Goal: Task Accomplishment & Management: Manage account settings

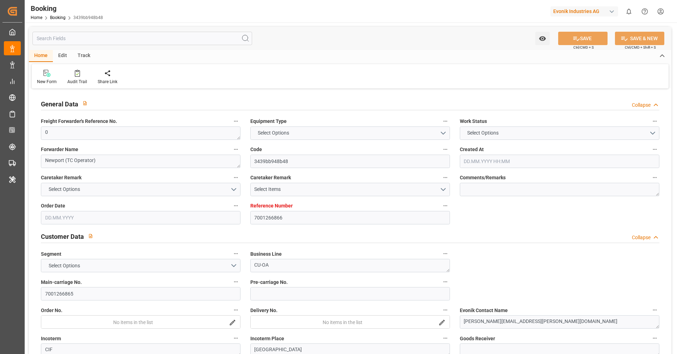
type input "7001266866"
type input "9298698"
type input "9314210"
type input "Hapag [PERSON_NAME]"
type input "Hapag Lloyd Aktiengesellschaft"
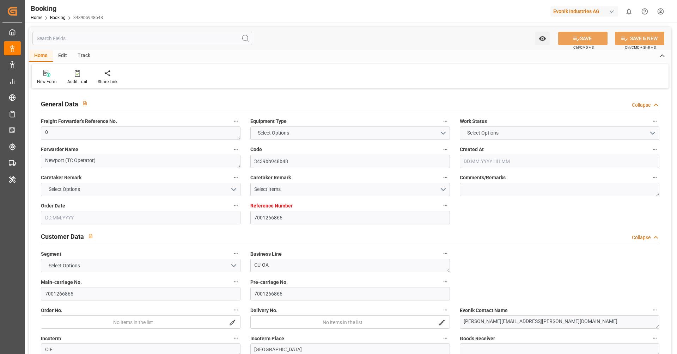
type input "NLRTM"
type input "USHOU"
type input "0"
type input "04.09.2025 06:46"
type input "04.09.2025"
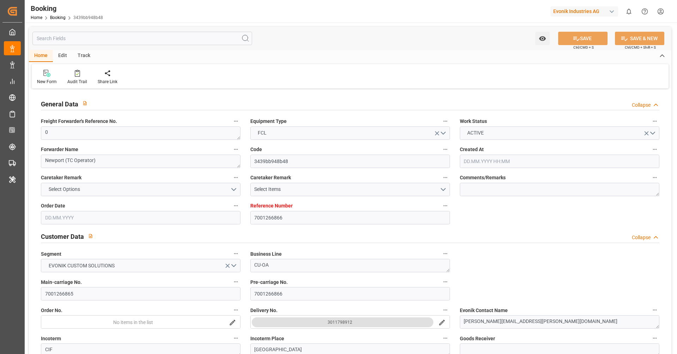
type input "27.10.2025"
type input "15.09.2025"
type input "15.09.2025 00:00"
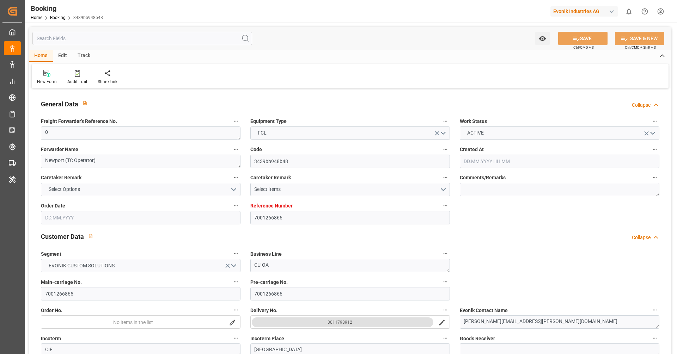
type input "13.10.2025 00:00"
type input "29.09.2025 00:00"
type input "20.09.2025 00:00"
type input "02.11.2025 00:00"
type input "27.10.2025 00:00"
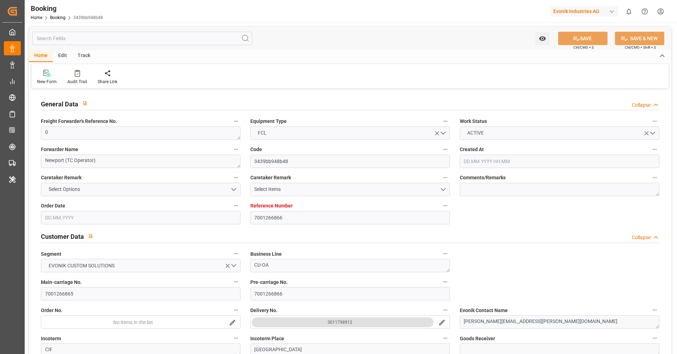
type input "07.10.2025 06:54"
click at [73, 81] on div "Audit Trail" at bounding box center [77, 82] width 20 height 6
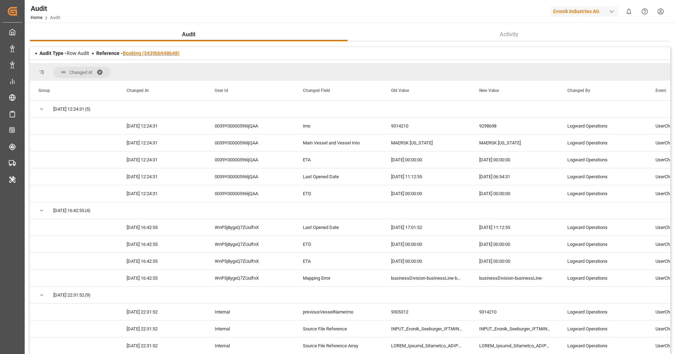
click at [152, 52] on link "Booking (3439bb948b48)" at bounding box center [151, 53] width 57 height 6
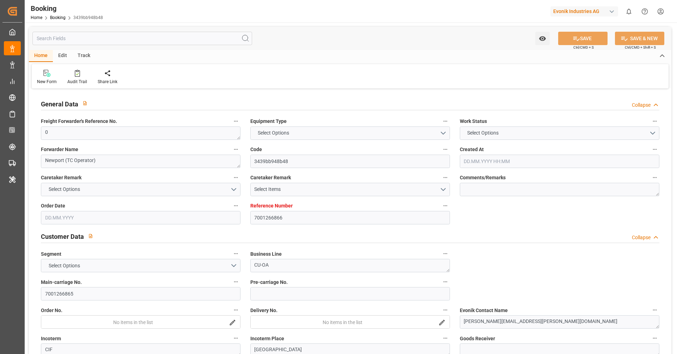
type input "7001266866"
type input "9298698"
type input "9314210"
type input "Hapag [PERSON_NAME]"
type input "Hapag Lloyd Aktiengesellschaft"
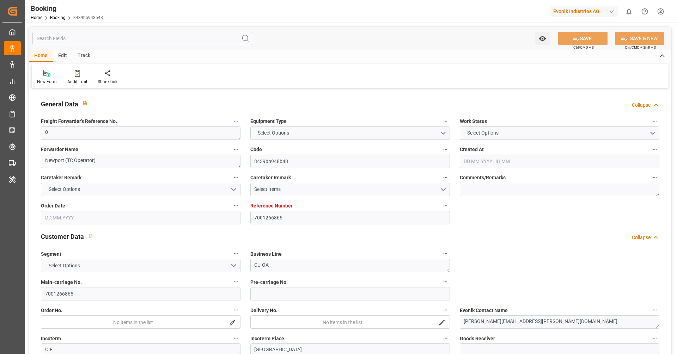
type input "NLRTM"
type input "USHOU"
type input "0"
type input "04.09.2025 06:46"
type input "04.09.2025"
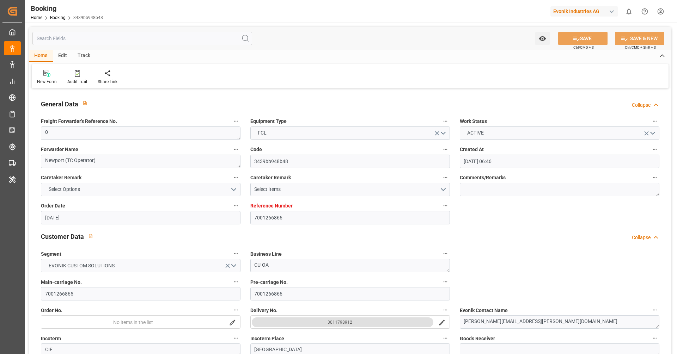
type input "27.10.2025"
type input "15.09.2025"
type input "15.09.2025 00:00"
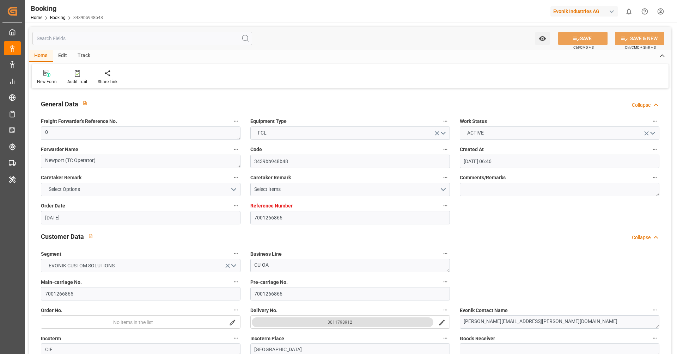
type input "13.10.2025 00:00"
type input "29.09.2025 00:00"
type input "20.09.2025 00:00"
type input "02.11.2025 00:00"
type input "27.10.2025 00:00"
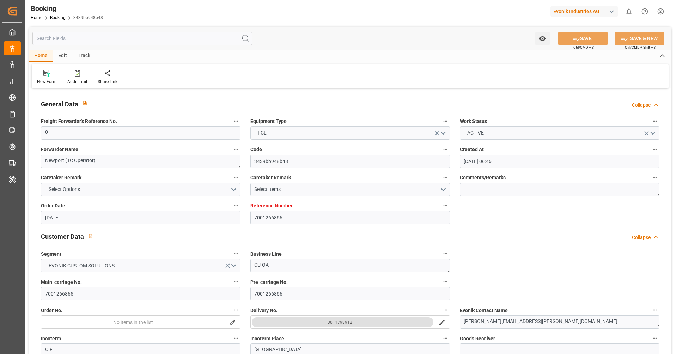
type input "07.10.2025 06:54"
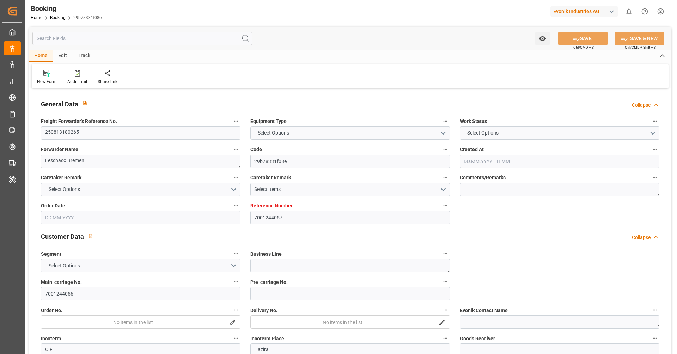
type input "7001244057"
type input "9332860"
type input "9952725"
type input "ONE"
type input "Ocean Network Express"
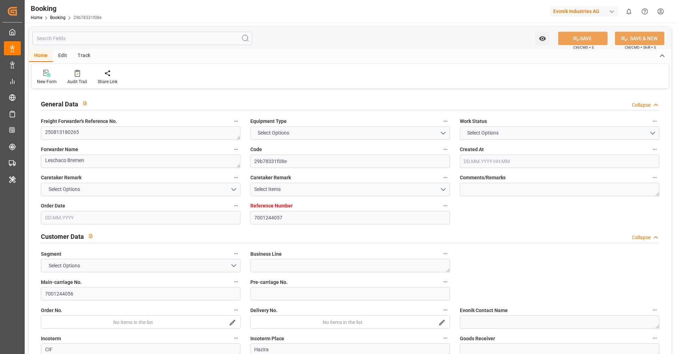
type input "BEANR"
type input "INHZR"
type input "0"
type input "BEANR"
type input "INHZA"
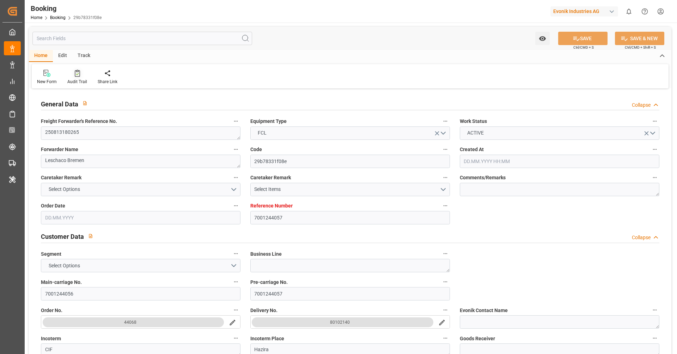
type input "20.08.2025 10:58"
type input "20.08.2025"
type input "03.09.2025 00:00"
type input "06.09.2025 00:00"
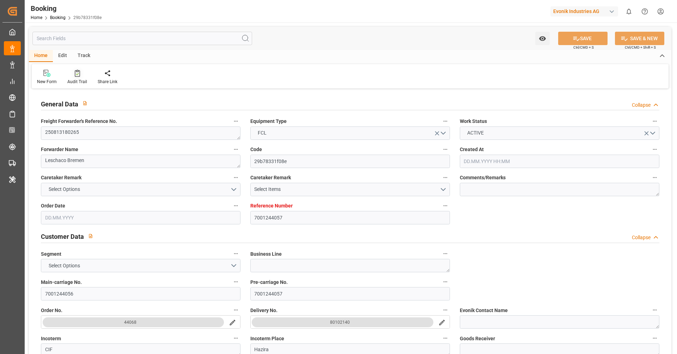
type input "06.09.2025 00:00"
type input "24.09.2025 13:35"
type input "20.09.2025 00:20"
type input "29.10.2025 16:00"
type input "15.10.2025 00:00"
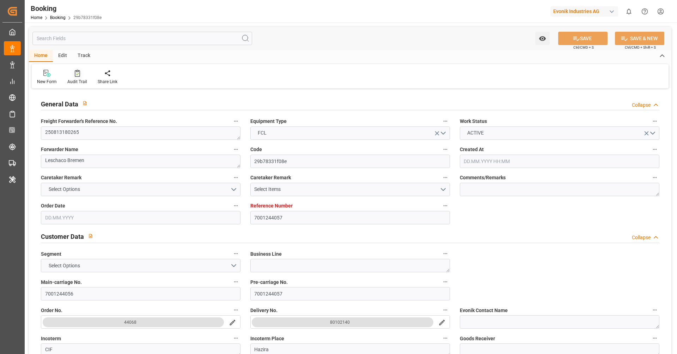
type input "08.10.2025 01:35"
type input "08.10.2025"
type input "24.09.2025 04:26"
type input "24.09.2025 13:43"
type input "29.10.2025 16:00"
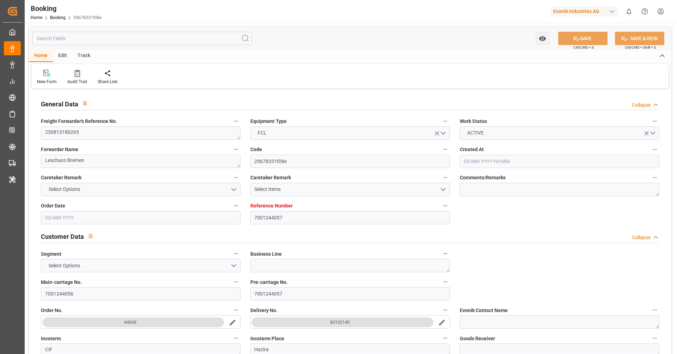
type input "29.10.2025 22:56"
type input "29.10.2025 17:30"
type input "29.10.2025 22:00"
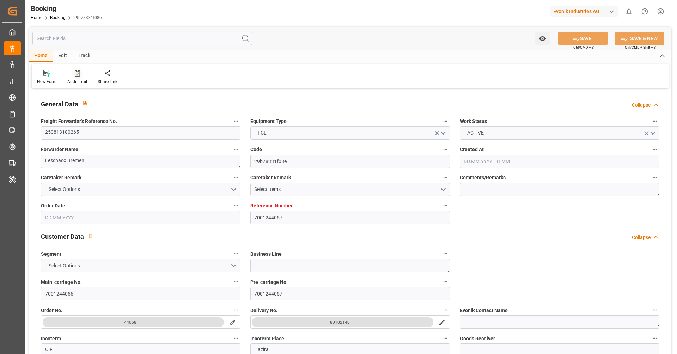
type input "02.11.2025 22:56"
type input "29.10.2025 22:30"
click at [76, 80] on div "Audit Trail" at bounding box center [77, 82] width 20 height 6
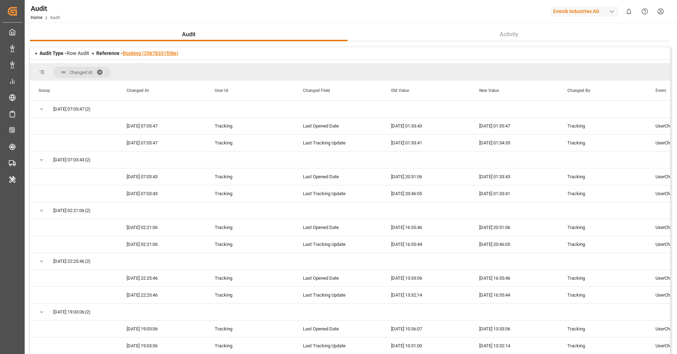
click at [137, 54] on link "Booking (29b78331f08e)" at bounding box center [151, 53] width 56 height 6
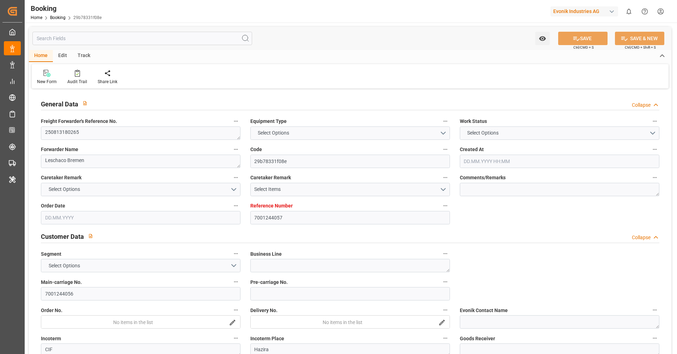
type textarea "250813180265"
type textarea "Leschaco Bremen"
type input "29b78331f08e"
type input "7001244057"
type input "7001244056"
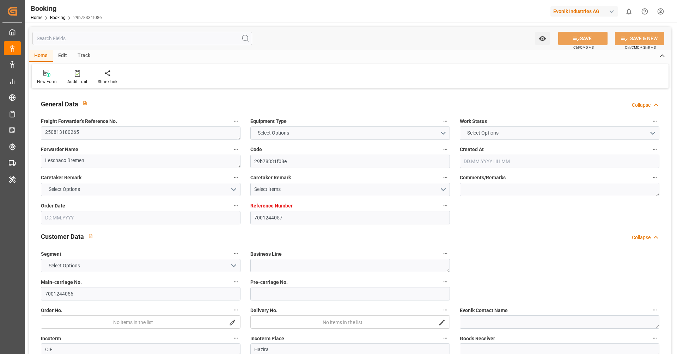
type textarea "CIF"
type textarea "Hazira"
type textarea "8"
type textarea "Wesseling"
type textarea "ONEU2309741"
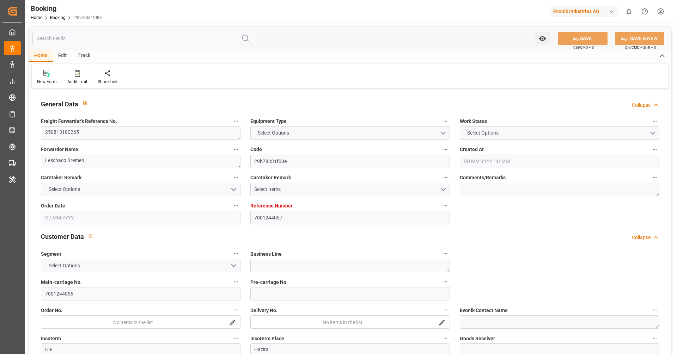
type input "BF HAMBURG"
type input "ONE REINFORCEMENT"
type input "ONEY"
type textarea "HAMF74895700"
type input "Antwerp"
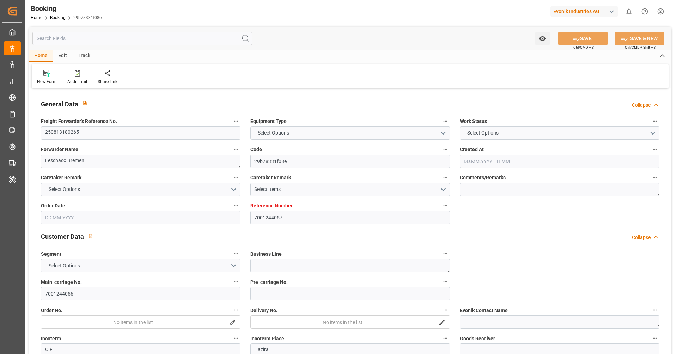
type input "Hazira"
type textarea "INPUT_Evonik_Seeburger_IFTMIN_1003132162_20250910075313624.edi"
type textarea "INPUT_Evonik_Seeburger_IFTMIN_1003071140_20250820125742030.edi,INPUT_Evonik_See…"
type textarea "1003132162"
type textarea "Logward System"
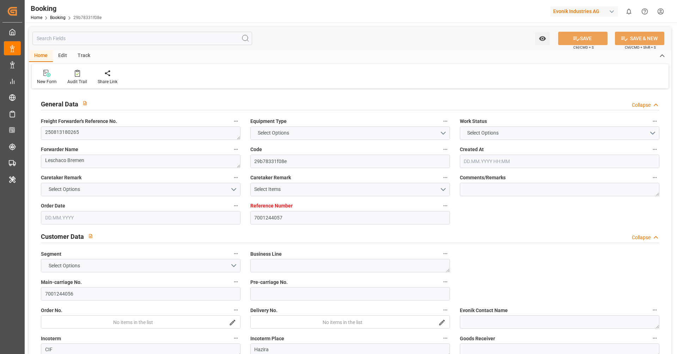
type textarea "IFTMIN"
type textarea "a011t00000LcJC5AAN"
type textarea "No"
type input "ANTWERPEN"
type input "HAZIRA PORT/SURAT"
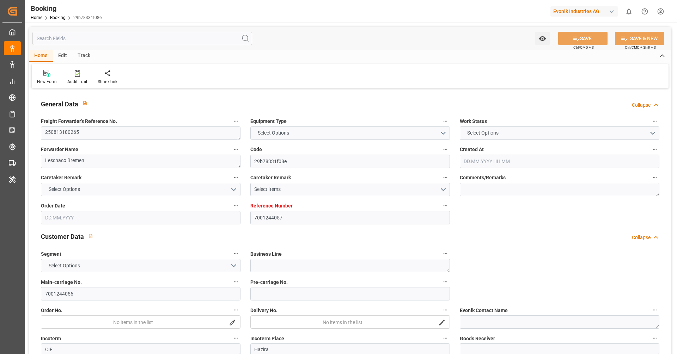
type input "006E"
type input "VESSEL"
type input "TRUCK"
type input "IN"
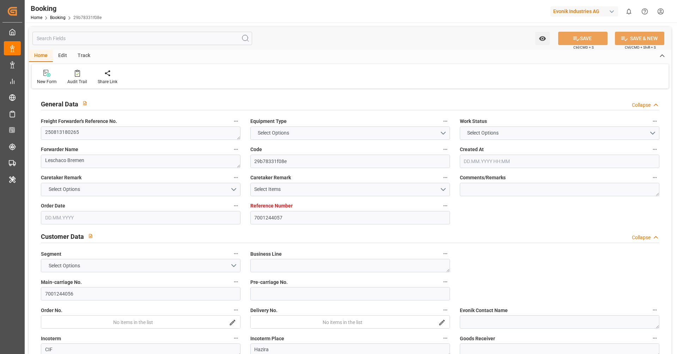
type input "HAZIRA PORT/SURAT"
type input "7001244057"
type input "9332860"
type input "9952725"
type input "ONE"
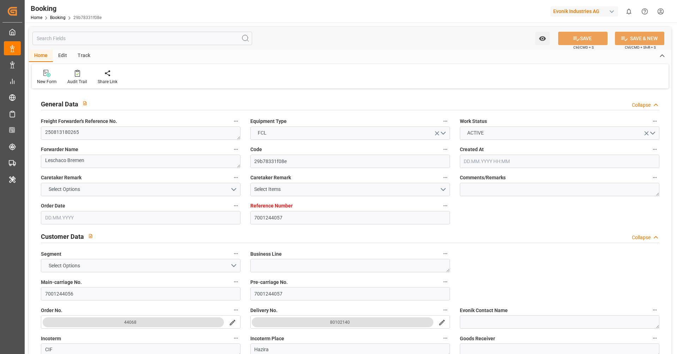
type input "Ocean Network Express"
type input "BEANR"
type input "INHZR"
type input "0"
type input "BEANR"
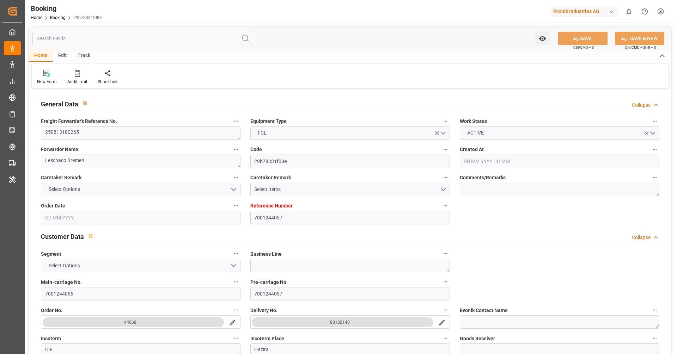
type input "INHZA"
type input "20.08.2025 10:58"
type input "20.08.2025"
type input "03.09.2025 00:00"
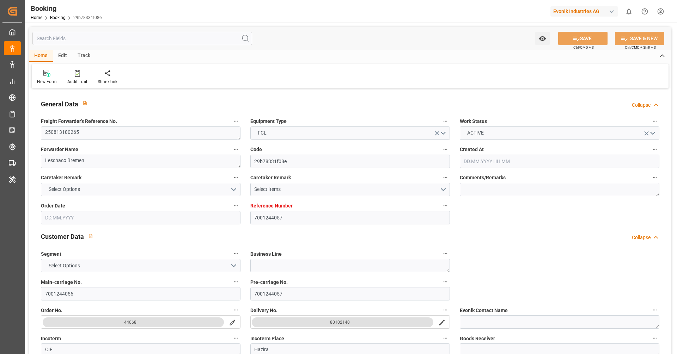
type input "06.09.2025 00:00"
type input "24.09.2025 13:35"
type input "20.09.2025 00:20"
type input "29.10.2025 16:00"
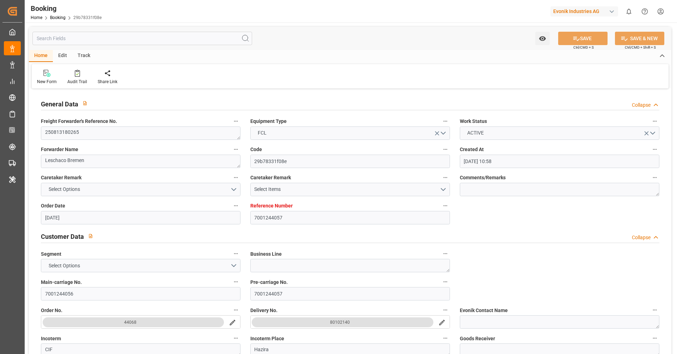
type input "15.10.2025 00:00"
type input "08.10.2025 01:35"
type input "08.10.2025"
type input "24.09.2025 04:26"
type input "24.09.2025 13:43"
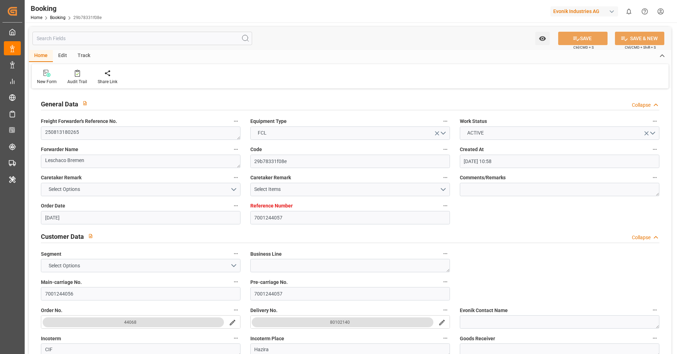
type input "29.10.2025 16:00"
type input "29.10.2025 22:56"
type input "29.10.2025 17:30"
type input "29.10.2025 22:00"
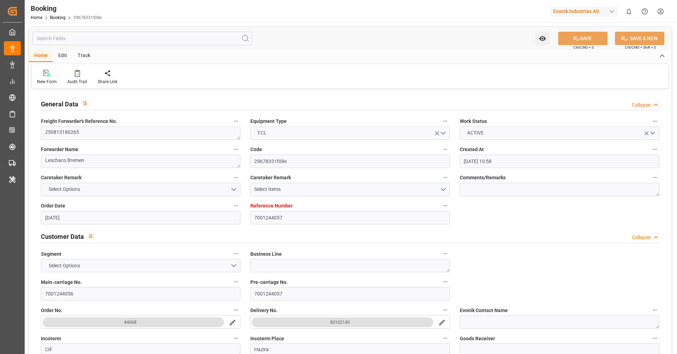
type input "29.10.2025 22:00"
type input "02.11.2025 22:56"
type input "29.10.2025 22:30"
click at [71, 130] on textarea "250813180265" at bounding box center [140, 132] width 199 height 13
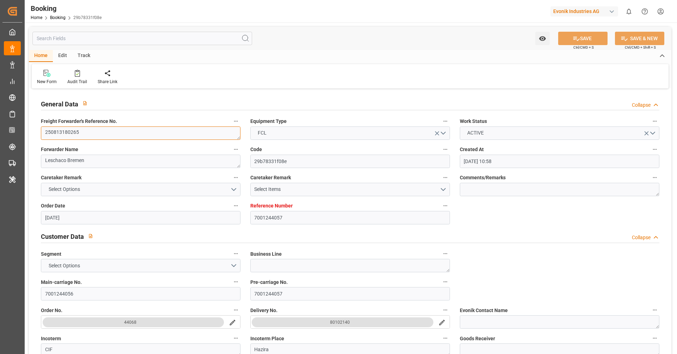
click at [71, 130] on textarea "250813180265" at bounding box center [140, 132] width 199 height 13
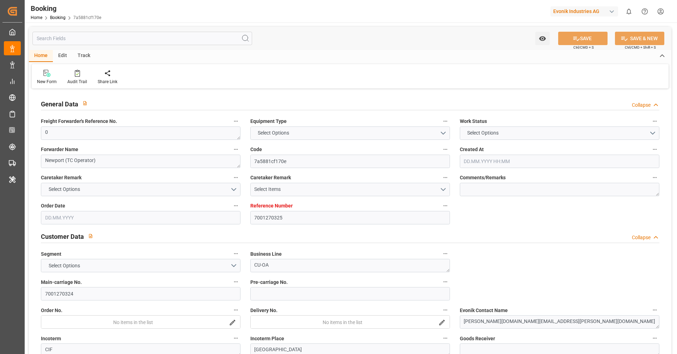
type input "7001270325"
type input "9922548"
type input "OOCL"
type input "Orient Overseas Container Line Ltd"
type input "NLRTM"
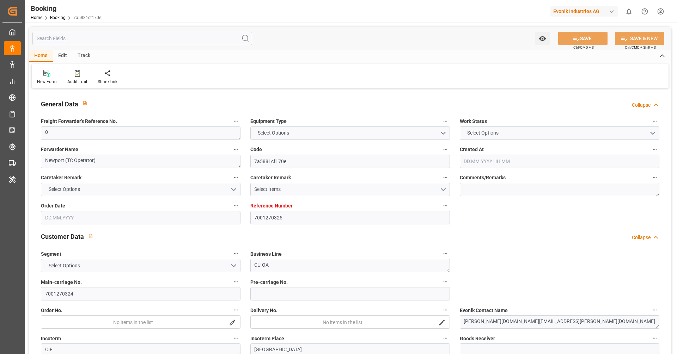
type input "KRPUS"
type input "CNSGH"
type input "0"
type input "09.09.2025 07:14"
type input "09.09.2025"
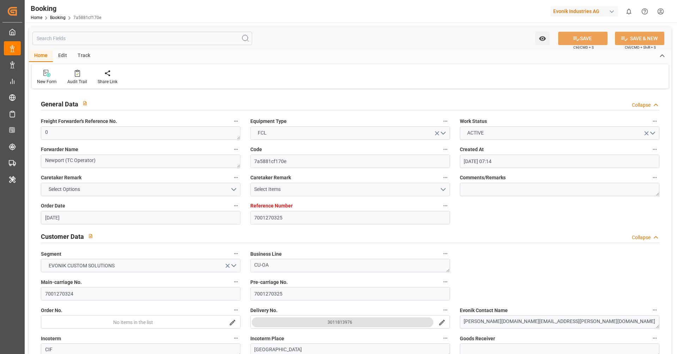
type input "29.11.2025"
type input "[DATE]"
type input "26.09.2025 00:00"
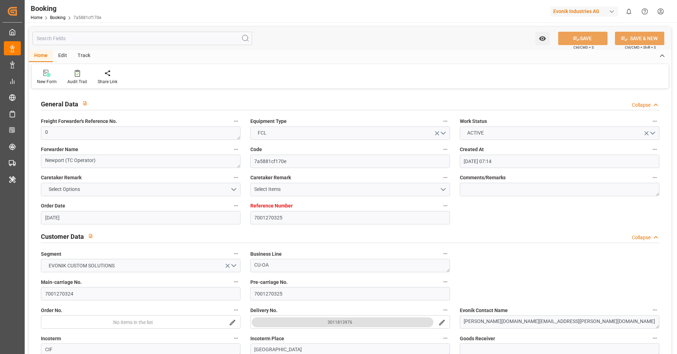
type input "14.10.2025 00:00"
type input "12.10.2025 00:00"
type input "04.10.2025 00:00"
type input "10.12.2025 00:00"
type input "29.11.2025 00:00"
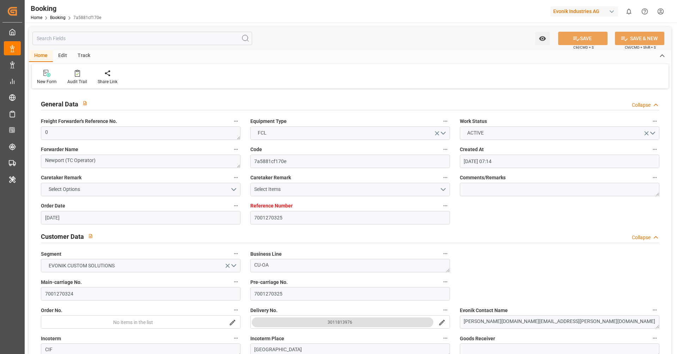
type input "25.11.2025 00:00"
type input "09.12.2025 00:00"
type input "06.10.2025 12:15"
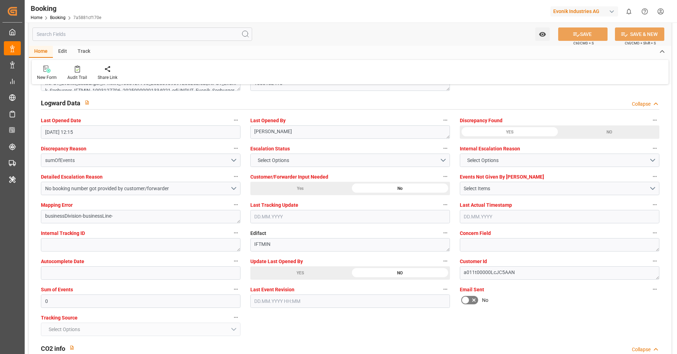
scroll to position [1259, 0]
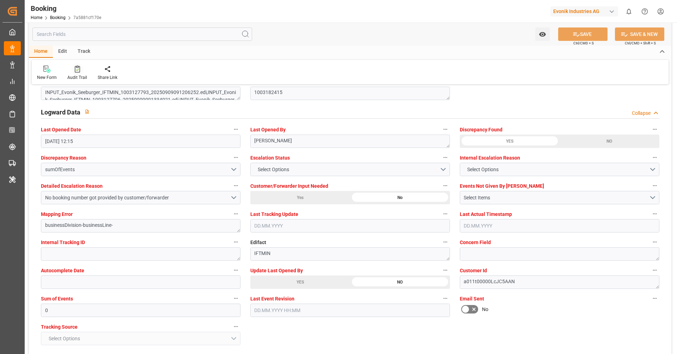
click at [75, 72] on icon at bounding box center [77, 69] width 5 height 7
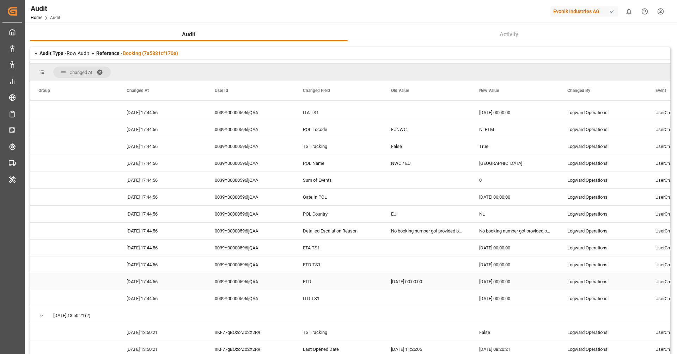
scroll to position [181, 0]
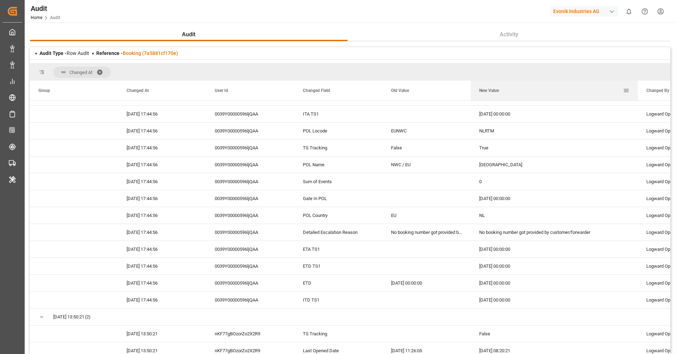
drag, startPoint x: 558, startPoint y: 90, endPoint x: 637, endPoint y: 91, distance: 78.9
click at [637, 91] on div at bounding box center [637, 91] width 3 height 20
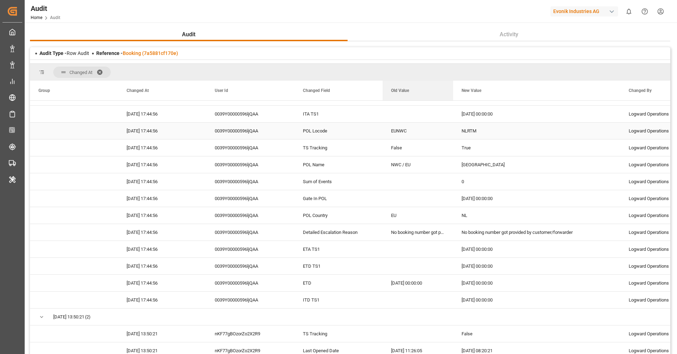
drag, startPoint x: 470, startPoint y: 87, endPoint x: 452, endPoint y: 128, distance: 43.9
click at [452, 128] on div "Group Changed At User Id 0" at bounding box center [350, 222] width 640 height 283
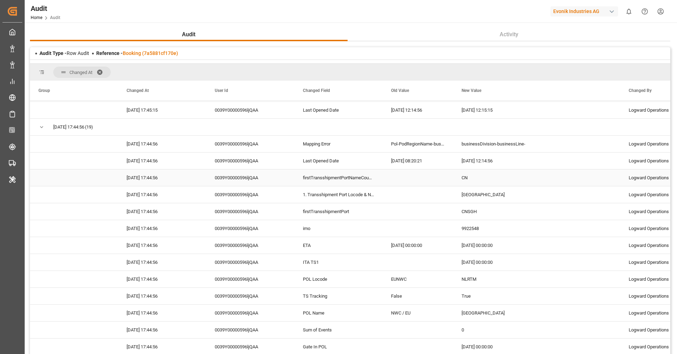
scroll to position [0, 0]
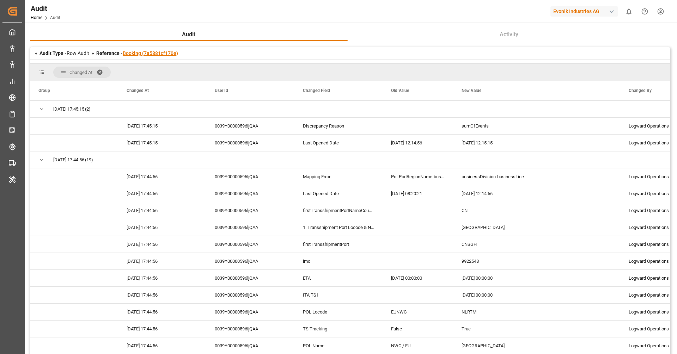
click at [160, 55] on link "Booking (7a5881cf170e)" at bounding box center [150, 53] width 55 height 6
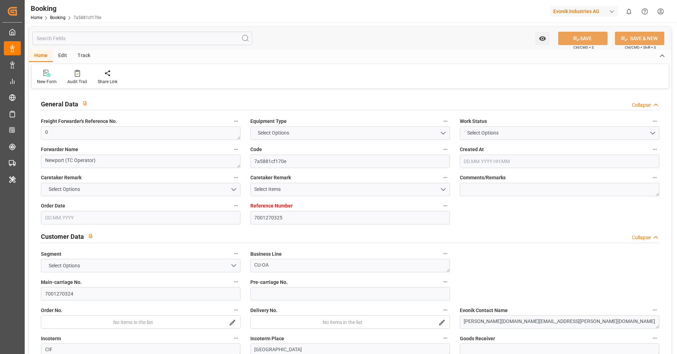
type input "7001270325"
type input "9922548"
type input "OOCL"
type input "Orient Overseas Container Line Ltd"
type input "NLRTM"
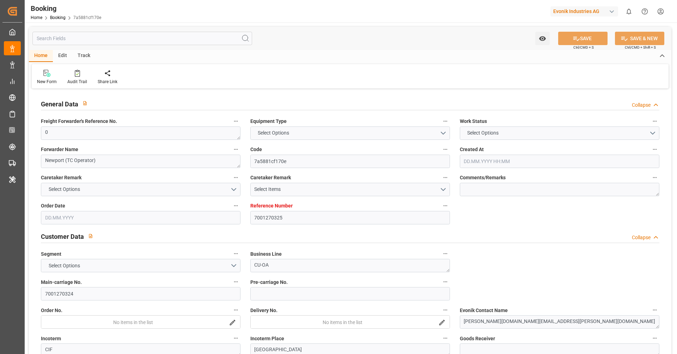
type input "KRPUS"
type input "CNSGH"
type input "0"
type input "09.09.2025 07:14"
type input "09.09.2025"
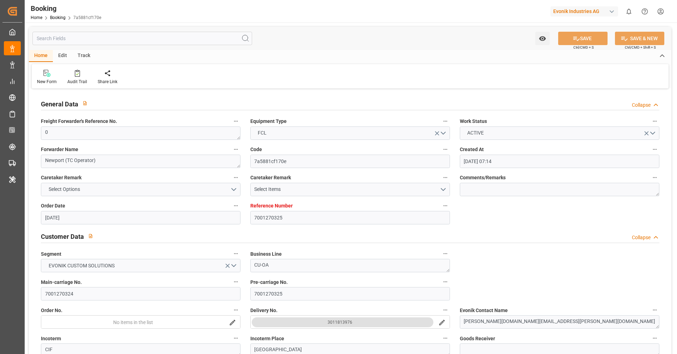
type input "29.11.2025"
type input "[DATE]"
type input "26.09.2025 00:00"
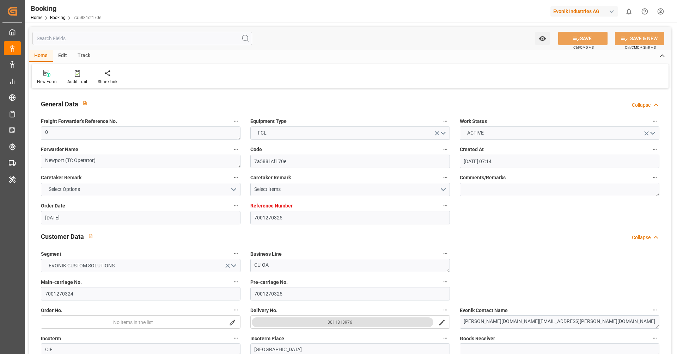
type input "14.10.2025 00:00"
type input "12.10.2025 00:00"
type input "04.10.2025 00:00"
type input "10.12.2025 00:00"
type input "29.11.2025 00:00"
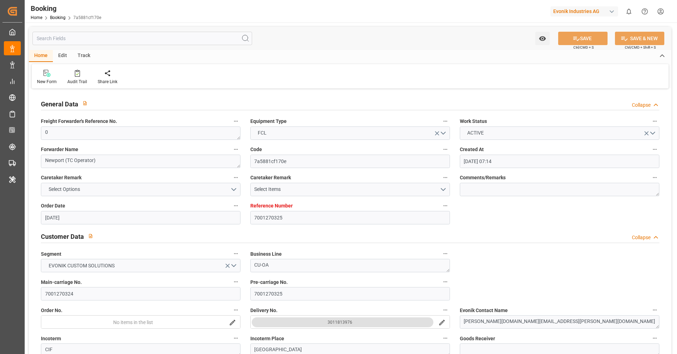
type input "25.11.2025 00:00"
type input "09.12.2025 00:00"
type input "06.10.2025 12:15"
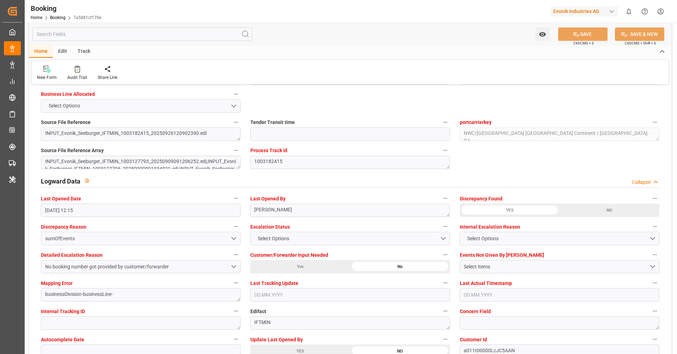
scroll to position [1200, 0]
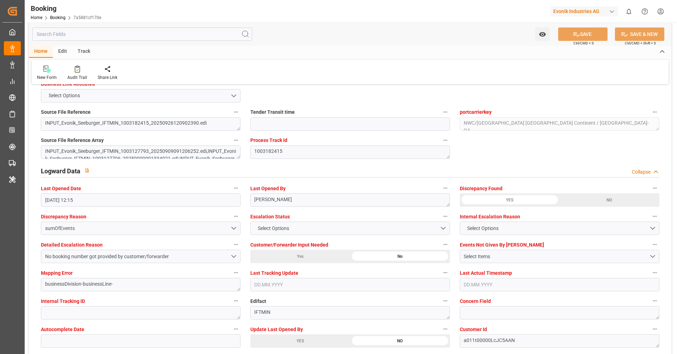
click at [502, 202] on div "YES" at bounding box center [509, 199] width 100 height 13
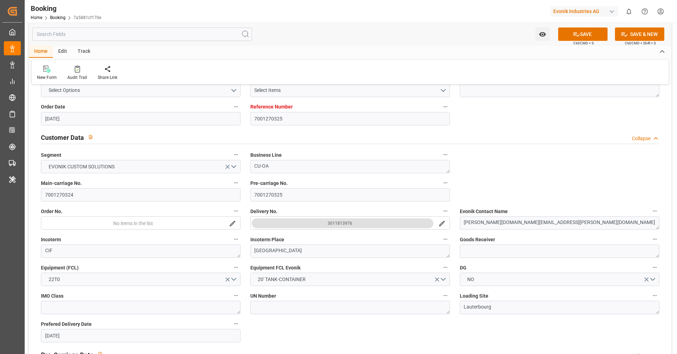
scroll to position [74, 0]
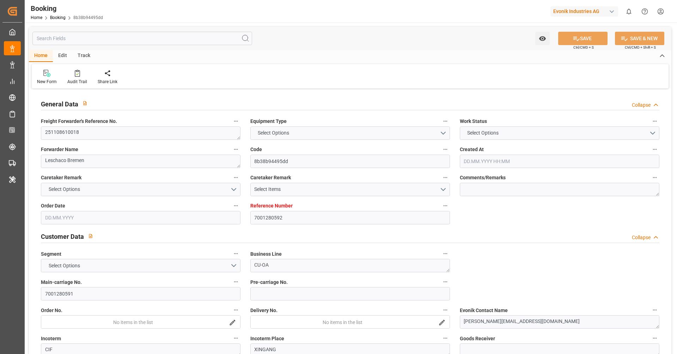
type input "7001280592"
type input "9619983"
type input "Hapag [PERSON_NAME]"
type input "Hapag Lloyd Aktiengesellschaft"
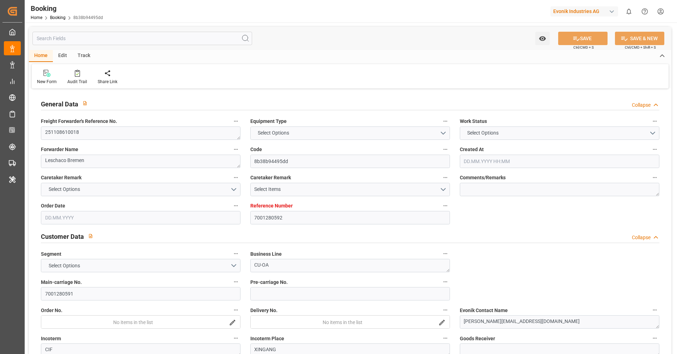
type input "NLRTM"
type input "CNTXG"
type input "MYTPP"
type input "[DATE] 07:06"
type input "[DATE]"
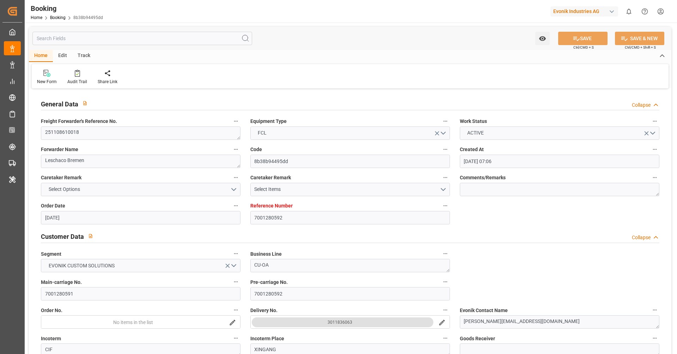
type input "[DATE]"
type input "[DATE] 00:00"
type input "[DATE]"
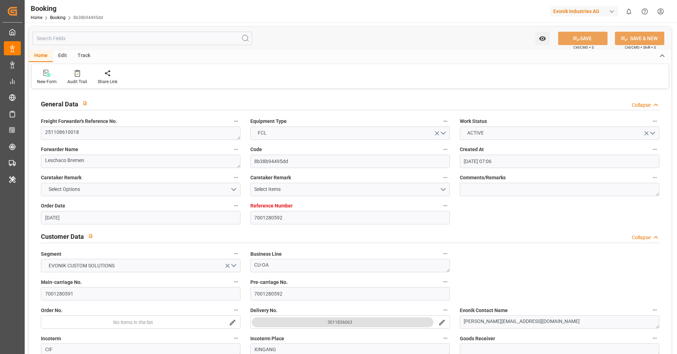
type input "[DATE]"
type input "[DATE] 00:00"
type input "19.12.2025 00:00"
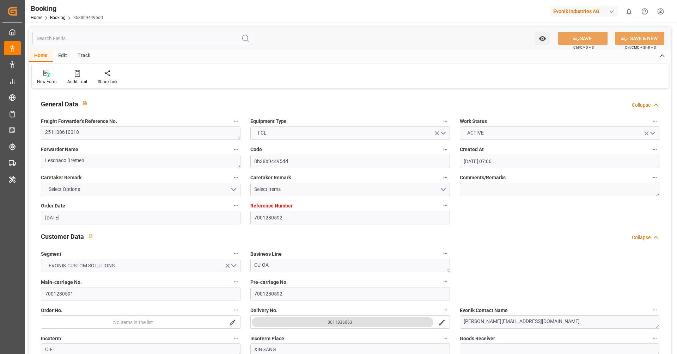
type input "03.12.2025 00:00"
type input "16.12.2025 00:00"
type input "07.10.2025 09:12"
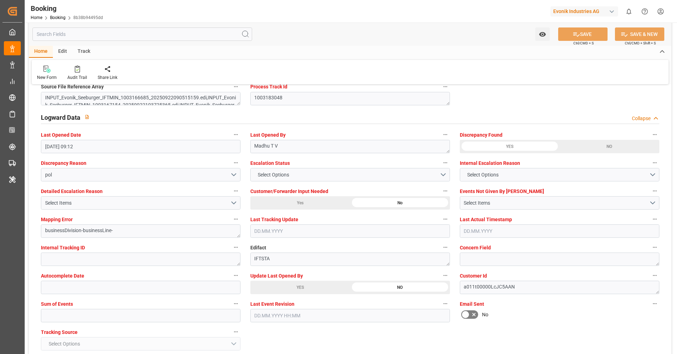
scroll to position [1242, 0]
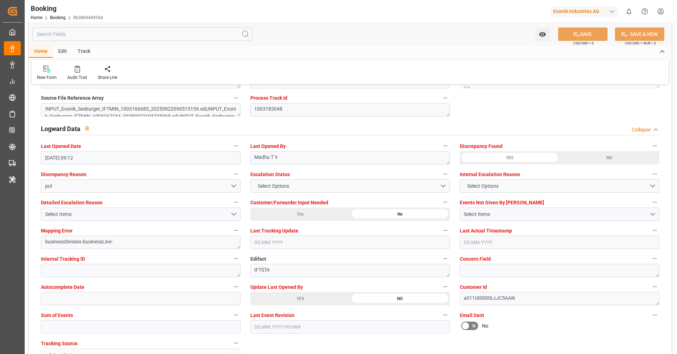
click at [655, 143] on icon "button" at bounding box center [655, 146] width 6 height 6
click at [636, 153] on icon at bounding box center [633, 156] width 7 height 7
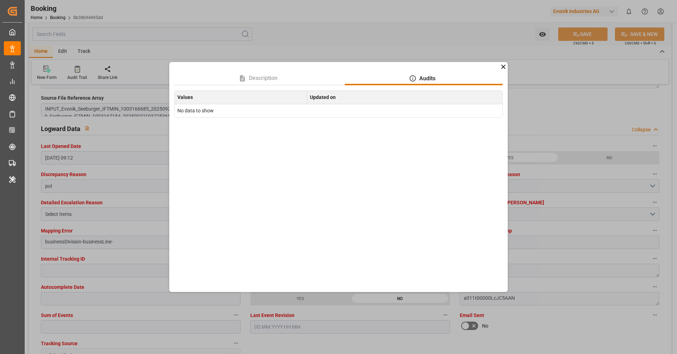
click at [502, 66] on icon at bounding box center [503, 66] width 4 height 4
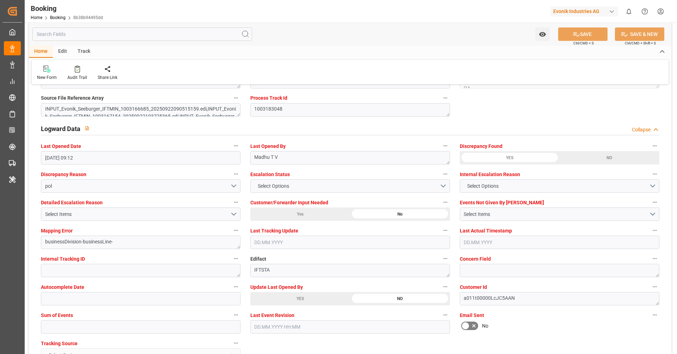
scroll to position [1239, 0]
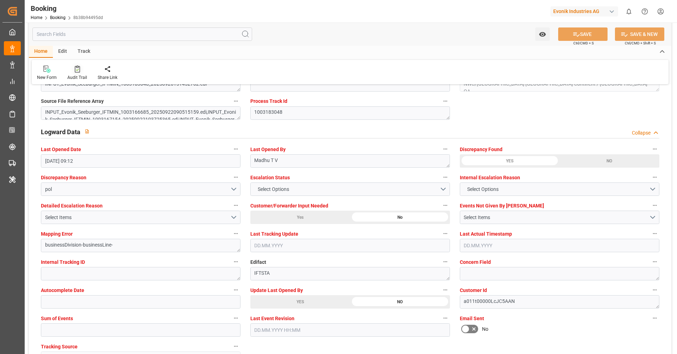
click at [81, 73] on div "Audit Trail" at bounding box center [77, 73] width 30 height 16
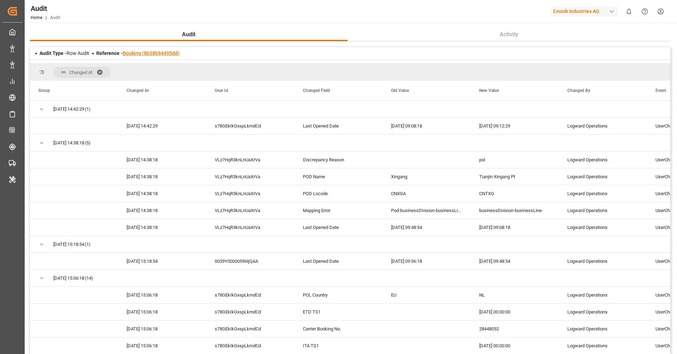
click at [147, 53] on link "Booking (8b38b94495dd)" at bounding box center [151, 53] width 57 height 6
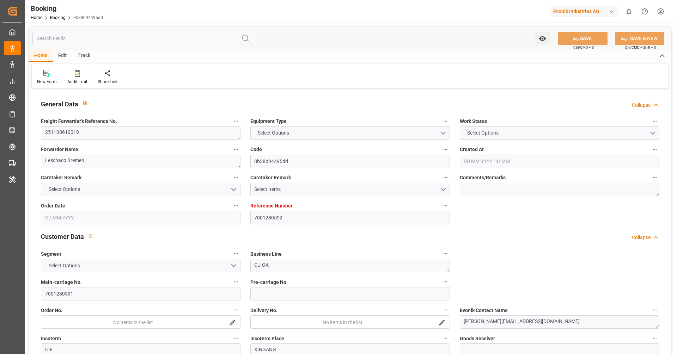
type textarea "251108610018"
type textarea "Leschaco Bremen"
type input "8b38b94495dd"
type input "7001280592"
type textarea "CU-OA"
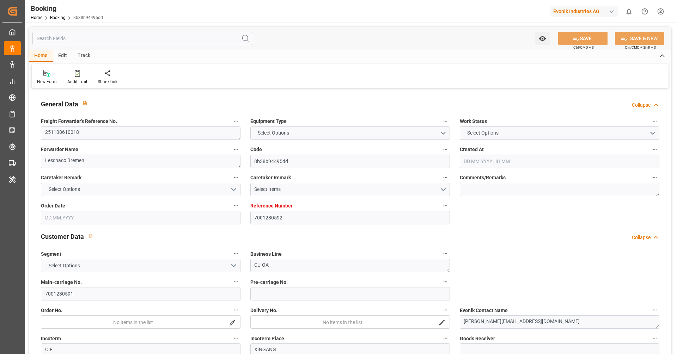
type input "7001280591"
type textarea "[PERSON_NAME][EMAIL_ADDRESS][DOMAIN_NAME]"
type textarea "CIF"
type textarea "XINGANG"
type textarea "Lauterbourg"
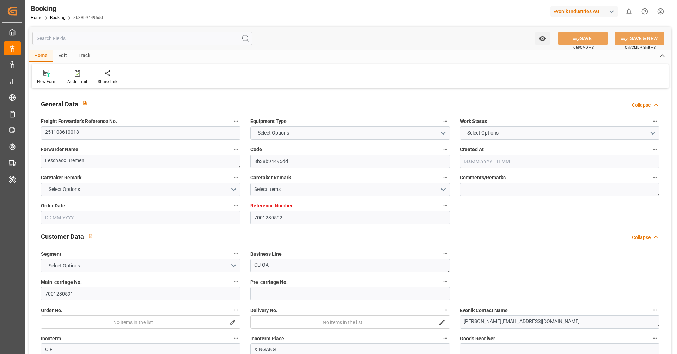
type input "[PERSON_NAME]"
type input "HLCU"
type textarea "28448052"
type input "[GEOGRAPHIC_DATA]"
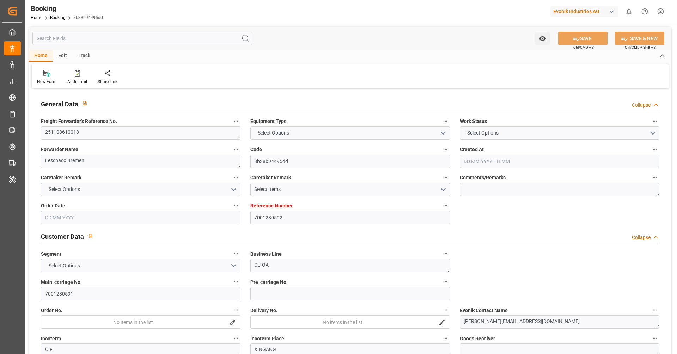
type input "Tianjin Xingang Pt"
type input "Tanjung Pelepas"
type textarea "INPUT_Evonik_Seeburger_IFTMIN_1003183048_20250926151452762.edi"
type textarea "NWC/[GEOGRAPHIC_DATA] [GEOGRAPHIC_DATA] Continent / [GEOGRAPHIC_DATA]-OA"
type textarea "INPUT_Evonik_Seeburger_IFTMIN_1003166685_20250922090515159.edi,INPUT_Evonik_See…"
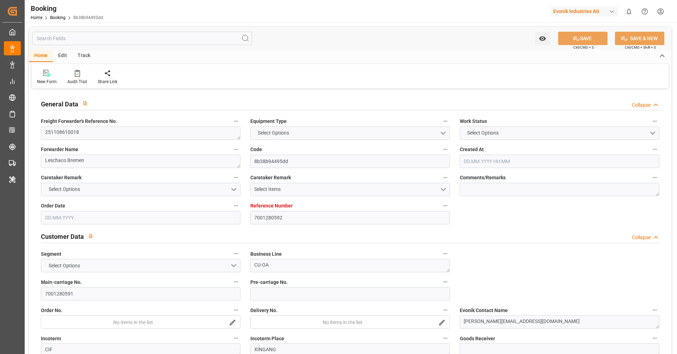
type textarea "1003183048"
type textarea "Madhu T V"
type textarea "businessDivision-businessLine-"
type textarea "IFTSTA"
type textarea "a011t00000LcJC5AAN"
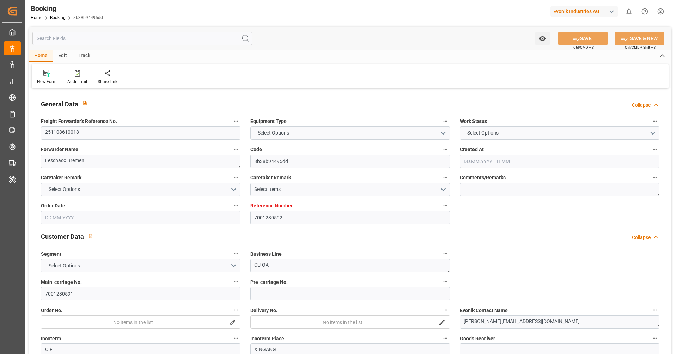
type textarea "Yes"
type input "7001280592"
type input "9619983"
type input "Hapag [PERSON_NAME]"
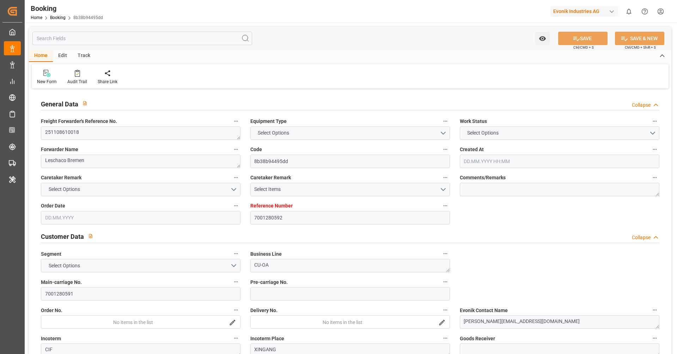
type input "Hapag Lloyd Aktiengesellschaft"
type input "NLRTM"
type input "CNTXG"
type input "MYTPP"
type input "22.09.2025 07:06"
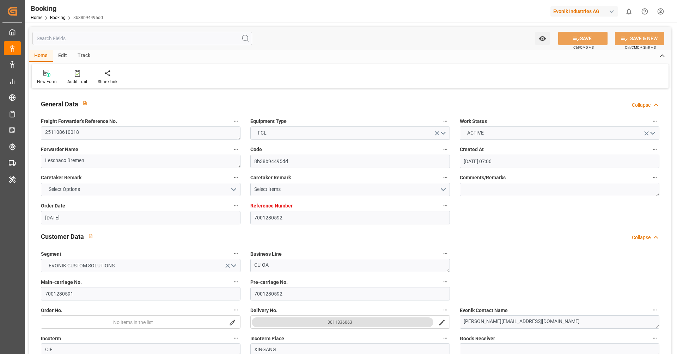
type input "22.09.2025"
type input "19.12.2025"
type input "23.10.2025"
type input "23.10.2025 00:00"
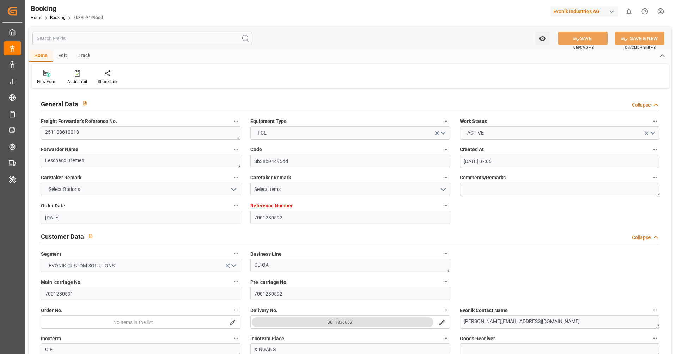
type input "26.09.2025"
type input "03.11.2025 00:00"
type input "26.12.2025 00:00"
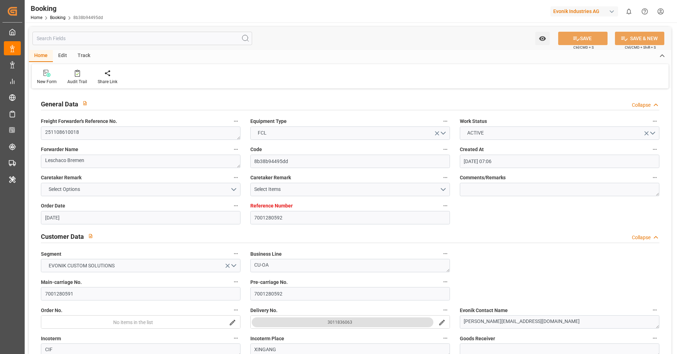
type input "19.12.2025 00:00"
type input "03.12.2025 00:00"
type input "16.12.2025 00:00"
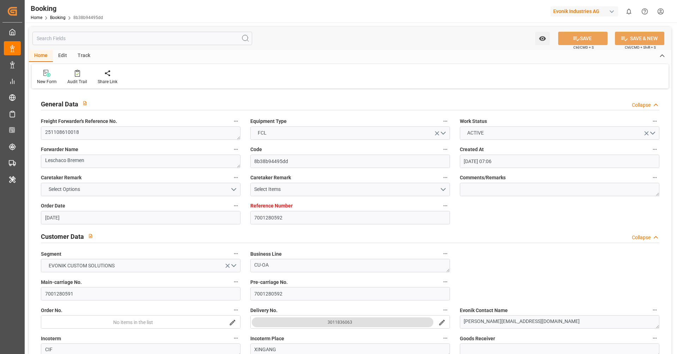
type input "07.10.2025 09:12"
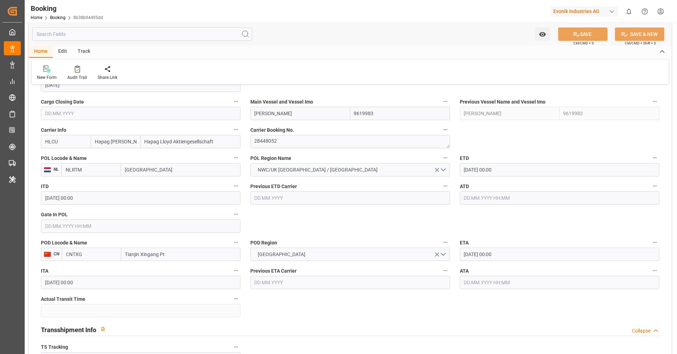
scroll to position [496, 0]
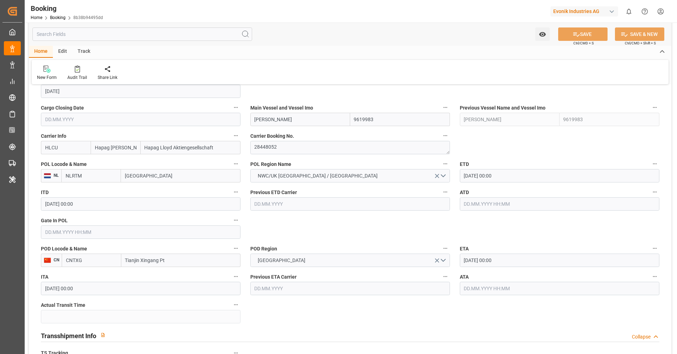
click at [236, 167] on button "POL Locode & Name" at bounding box center [235, 163] width 9 height 9
click at [248, 177] on li "Audits" at bounding box center [254, 175] width 47 height 12
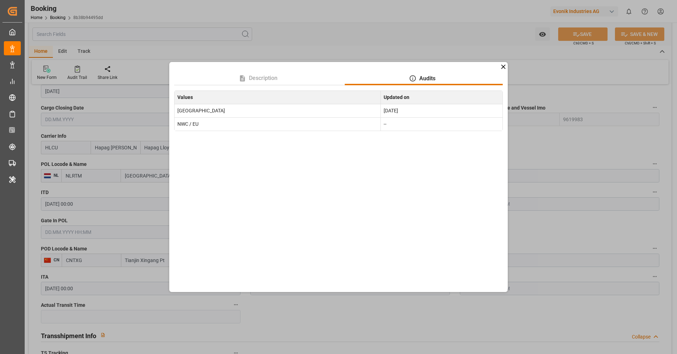
click at [502, 67] on icon at bounding box center [503, 66] width 4 height 4
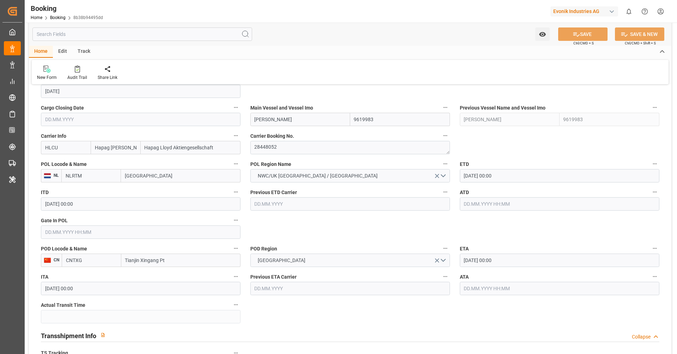
click at [234, 249] on icon "button" at bounding box center [236, 249] width 6 height 6
click at [242, 259] on icon at bounding box center [240, 259] width 7 height 7
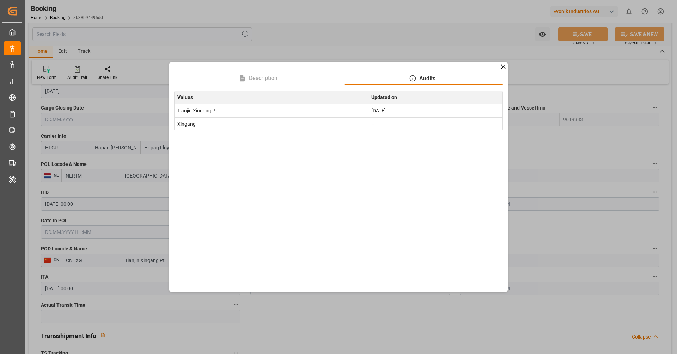
click at [503, 68] on icon at bounding box center [502, 66] width 7 height 7
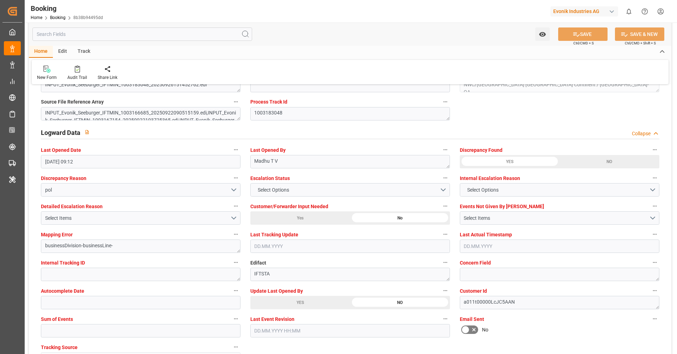
scroll to position [1215, 0]
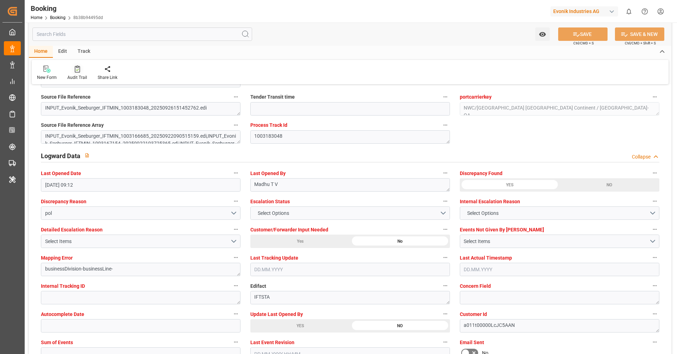
click at [75, 74] on div "Audit Trail" at bounding box center [77, 73] width 30 height 16
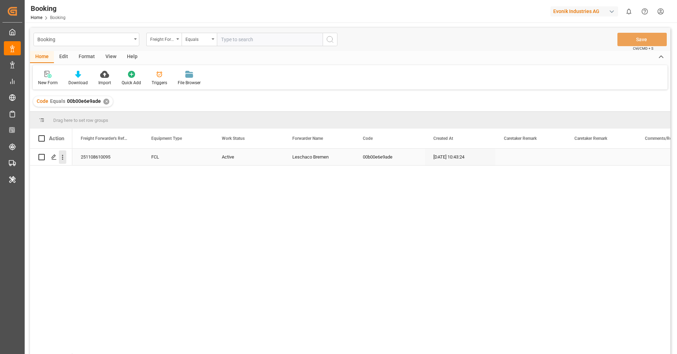
click at [64, 159] on icon "open menu" at bounding box center [62, 157] width 7 height 7
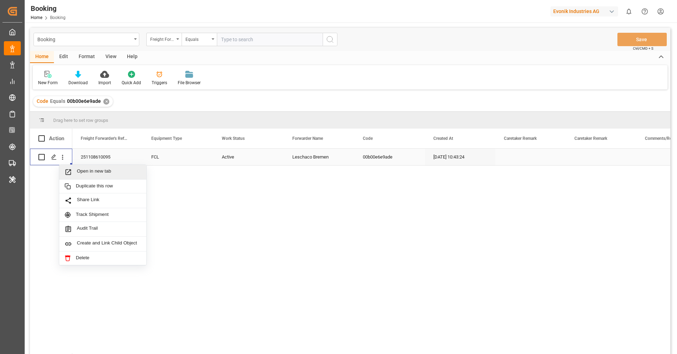
click at [85, 170] on span "Open in new tab" at bounding box center [109, 171] width 64 height 7
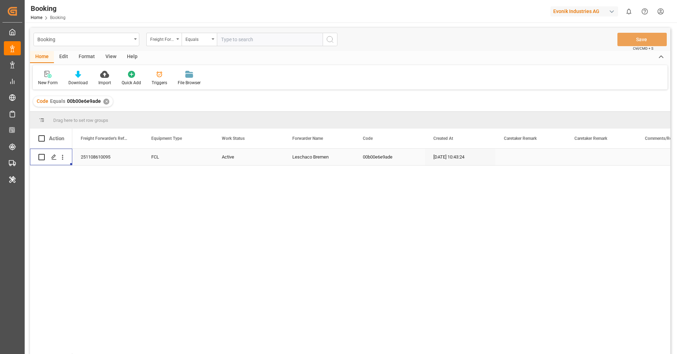
click at [555, 14] on div "Evonik Industries AG" at bounding box center [584, 11] width 68 height 10
type input "compo"
click at [587, 50] on div "[PERSON_NAME] Expert" at bounding box center [585, 47] width 120 height 14
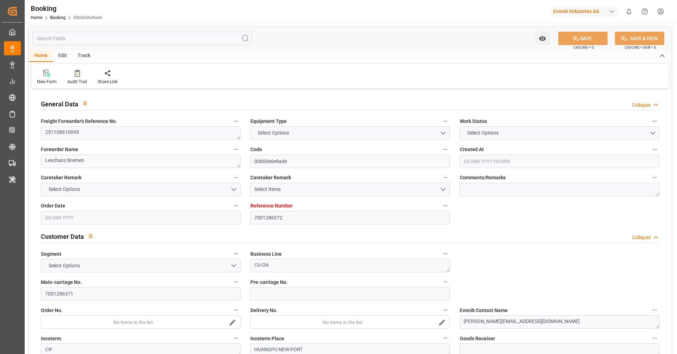
type input "7001286372"
type input "9778844"
type input "Hapag [PERSON_NAME]"
type input "Hapag Lloyd Aktiengesellschaft"
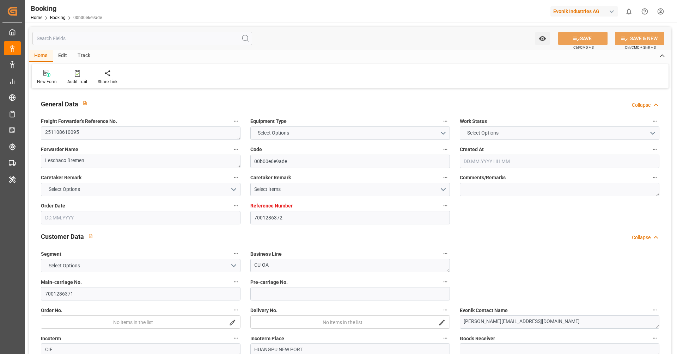
type input "NLRTM"
type input "CNHUA"
type input "CNYTN"
type input "[DATE] 10:43"
type input "[DATE]"
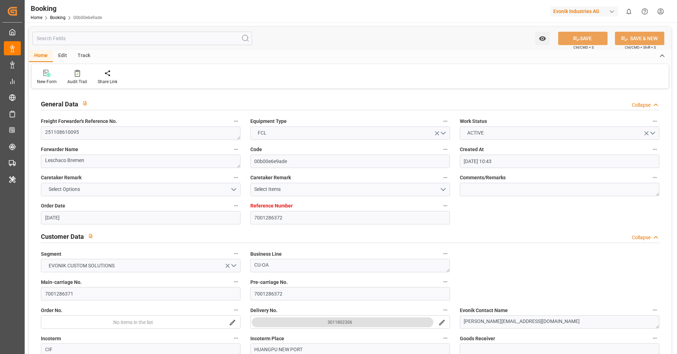
type input "[DATE]"
type input "[DATE] 00:00"
type input "03.11.2025 00:00"
type input "29.09.2025"
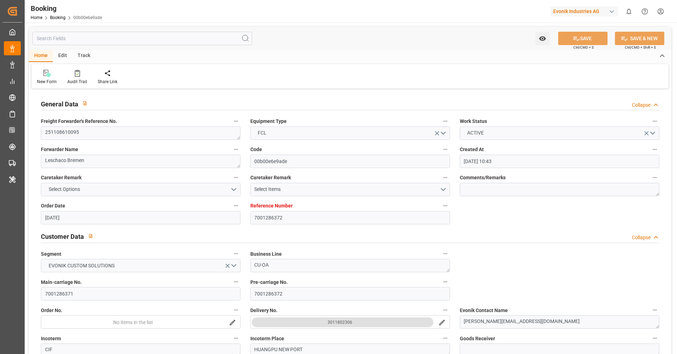
type input "29.09.2025"
type input "10.11.2025 00:00"
type input "02.01.2026 00:00"
type input "07.01.2026 00:00"
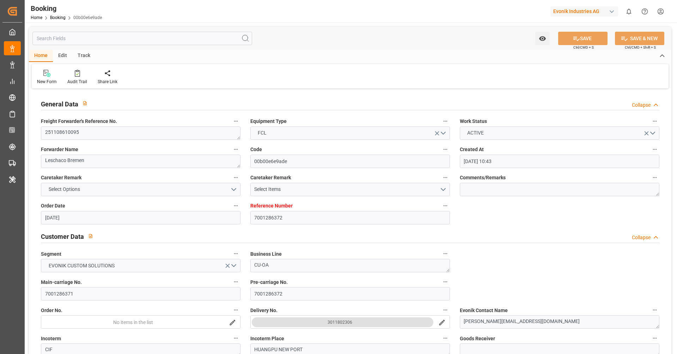
type input "26.12.2025 00:00"
type input "30.12.2025 00:00"
type input "07.10.2025 09:42"
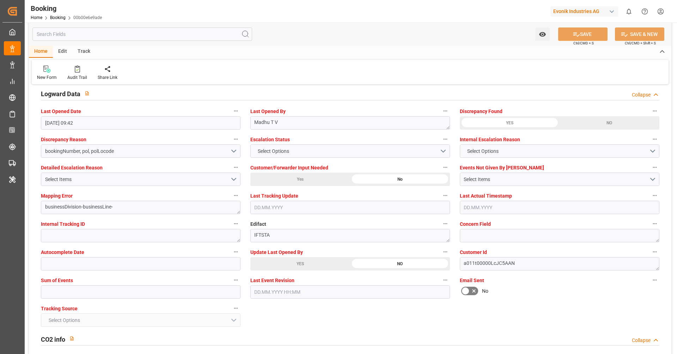
scroll to position [1276, 0]
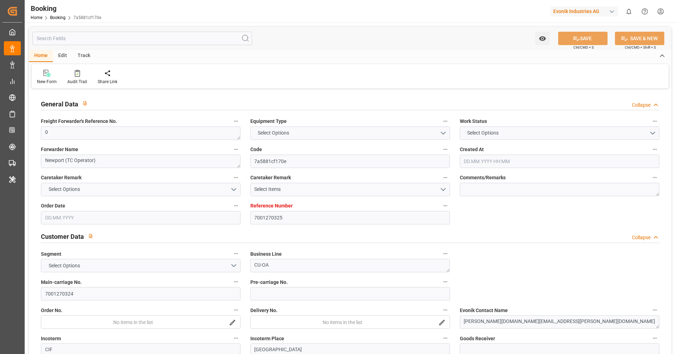
type input "7001270325"
type input "9922548"
type input "OOCL"
type input "Orient Overseas Container Line Ltd"
type input "NLRTM"
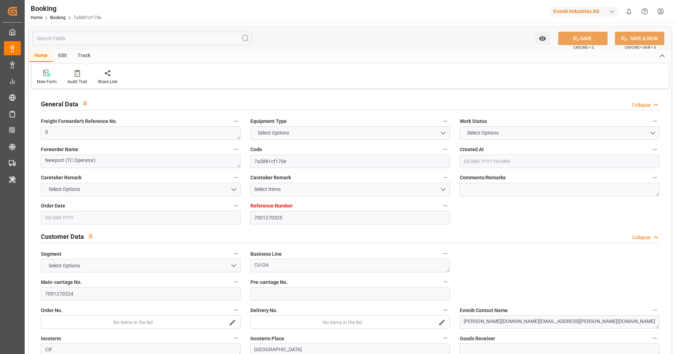
type input "KRPUS"
type input "CNSGH"
type input "0"
type input "09.09.2025 07:14"
type input "09.09.2025"
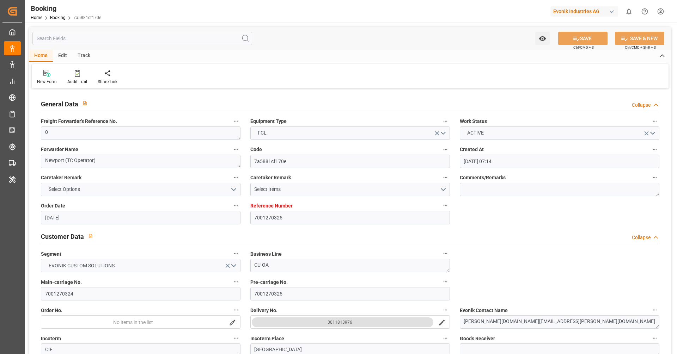
type input "29.11.2025"
type input "[DATE]"
type input "26.09.2025 00:00"
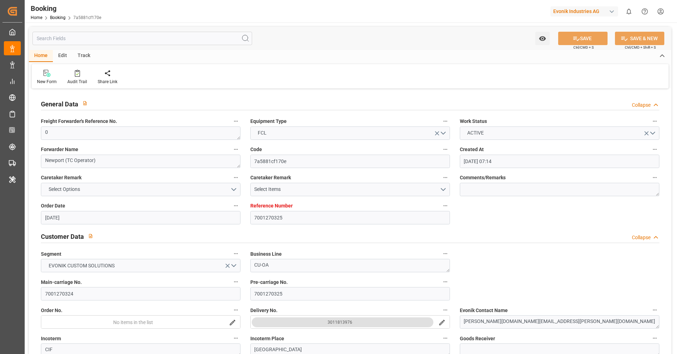
type input "14.10.2025 00:00"
type input "12.10.2025 00:00"
type input "04.10.2025 00:00"
type input "10.12.2025 00:00"
type input "29.11.2025 00:00"
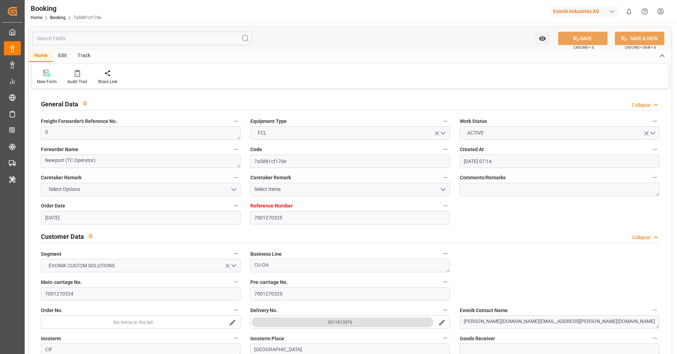
type input "25.11.2025 00:00"
type input "09.12.2025 00:00"
type input "06.10.2025 12:15"
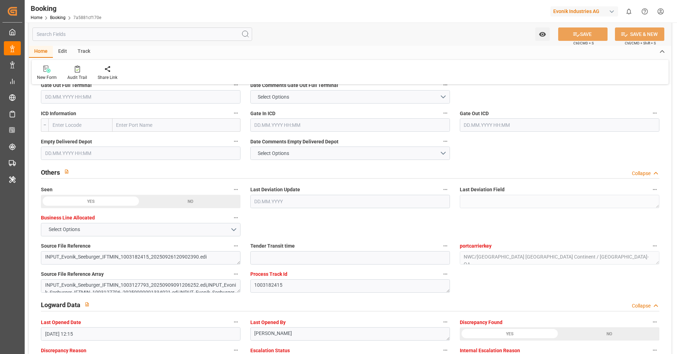
scroll to position [1161, 0]
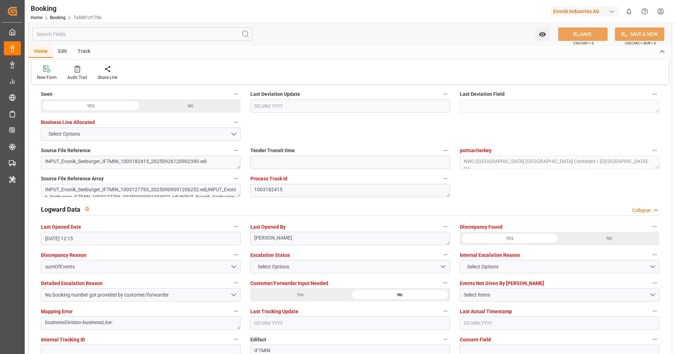
click at [79, 73] on div "Audit Trail" at bounding box center [77, 73] width 30 height 16
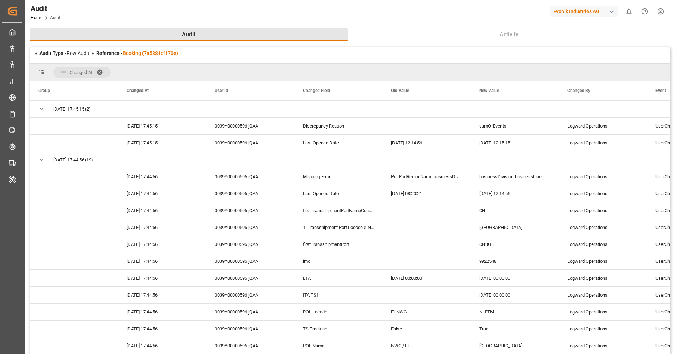
click at [323, 29] on button "Audit" at bounding box center [188, 34] width 317 height 13
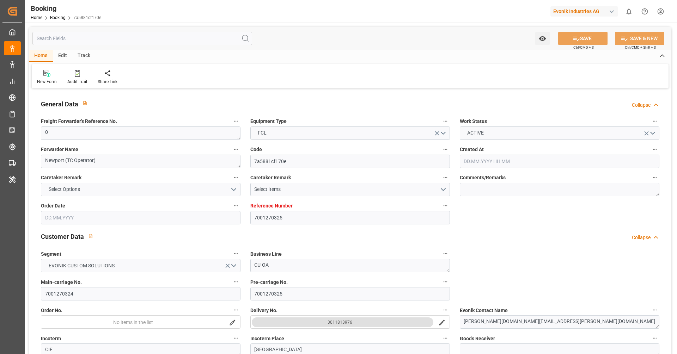
type input "7001270325"
type input "9922548"
type input "OOCL"
type input "Orient Overseas Container Line Ltd"
type input "NLRTM"
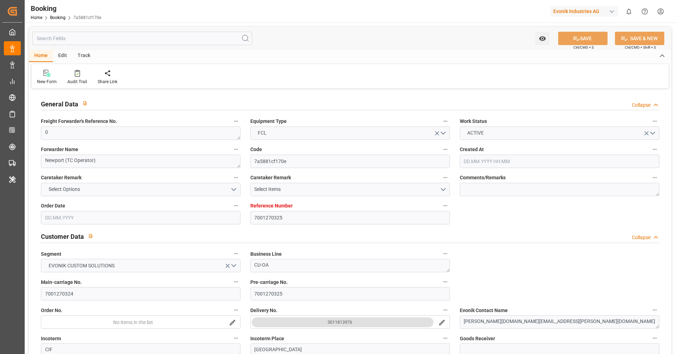
type input "KRPUS"
type input "CNSGH"
type input "0"
type input "09.09.2025 07:14"
type input "09.09.2025"
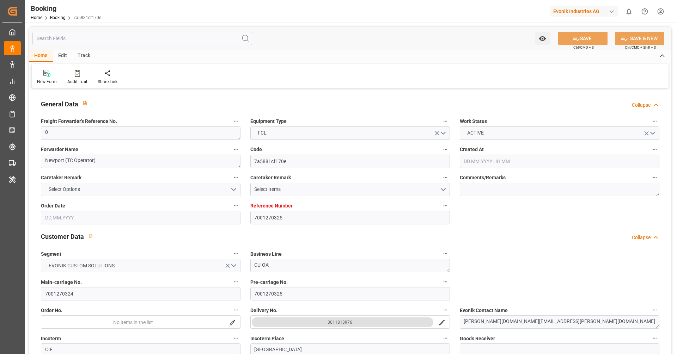
type input "29.11.2025"
type input "26.09.2025"
type input "26.09.2025 00:00"
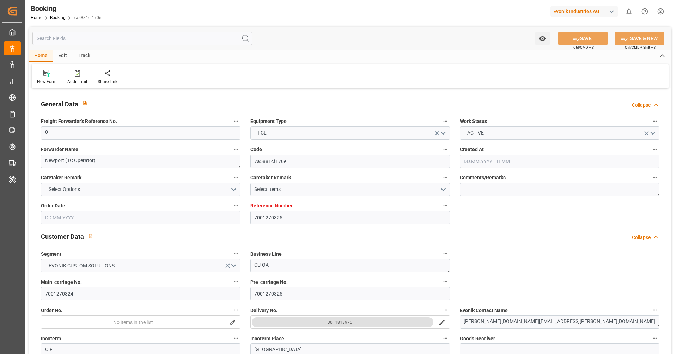
type input "14.10.2025 00:00"
type input "12.10.2025 00:00"
type input "04.10.2025 00:00"
type input "10.12.2025 00:00"
type input "29.11.2025 00:00"
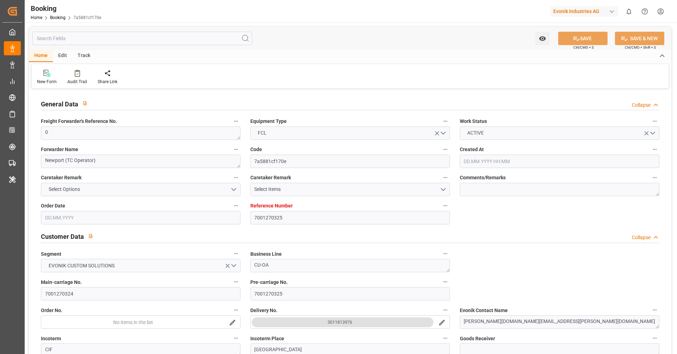
type input "25.11.2025 00:00"
type input "09.12.2025 00:00"
type input "06.10.2025 12:15"
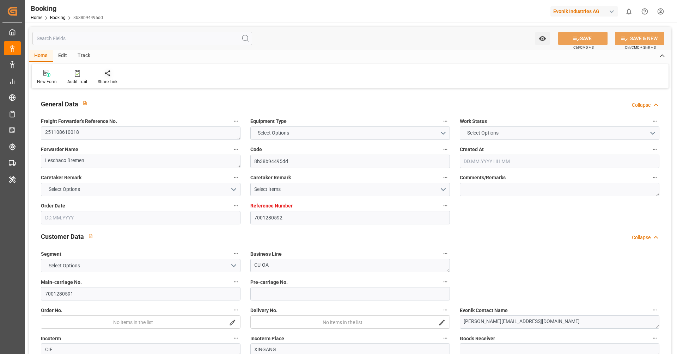
type input "7001280592"
type input "9619983"
type input "Hapag [PERSON_NAME]"
type input "Hapag Lloyd Aktiengesellschaft"
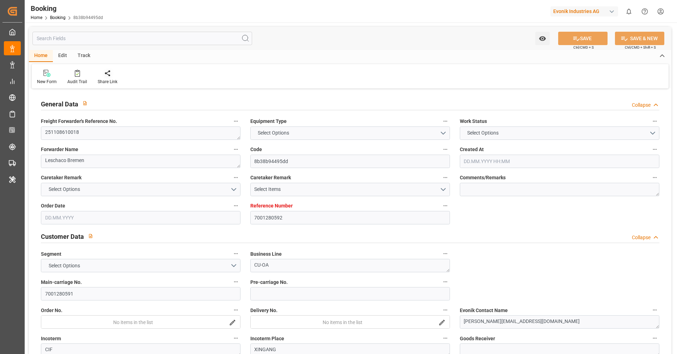
type input "NLRTM"
type input "CNTXG"
type input "MYTPP"
type input "[DATE] 07:06"
type input "[DATE]"
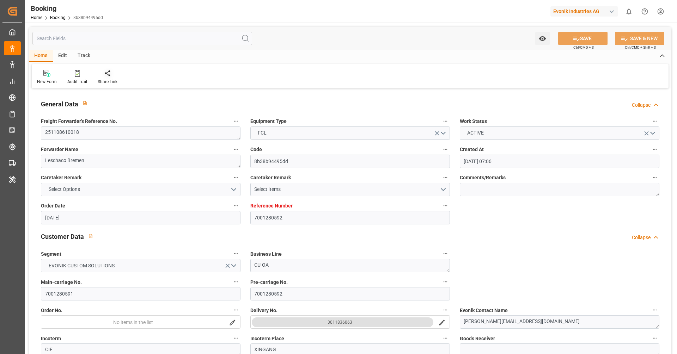
type input "[DATE]"
type input "[DATE] 00:00"
type input "[DATE]"
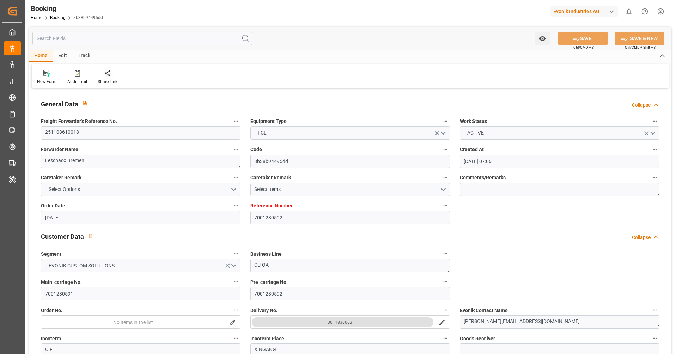
type input "[DATE]"
type input "[DATE] 00:00"
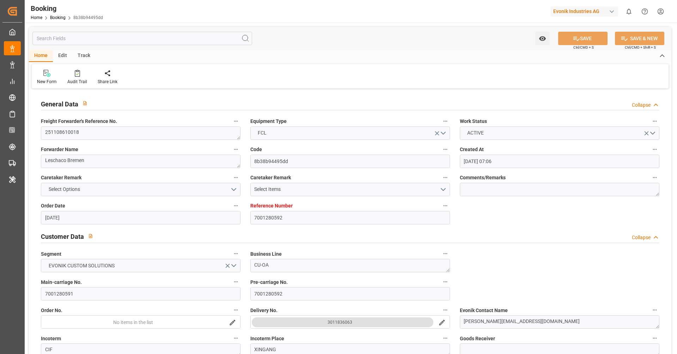
type input "[DATE] 00:00"
type input "[DATE] 09:12"
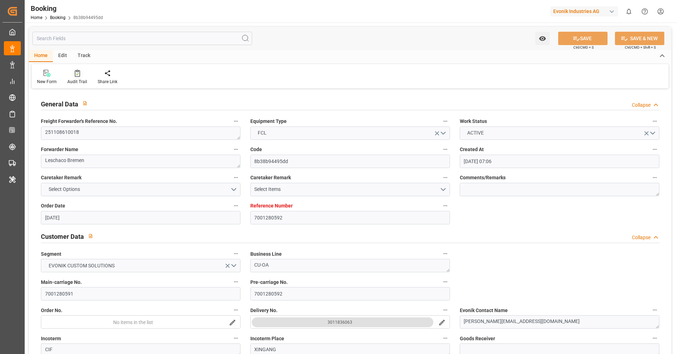
click at [77, 73] on icon at bounding box center [77, 74] width 3 height 2
type input "7001280592"
type input "9619983"
type input "Hapag [PERSON_NAME]"
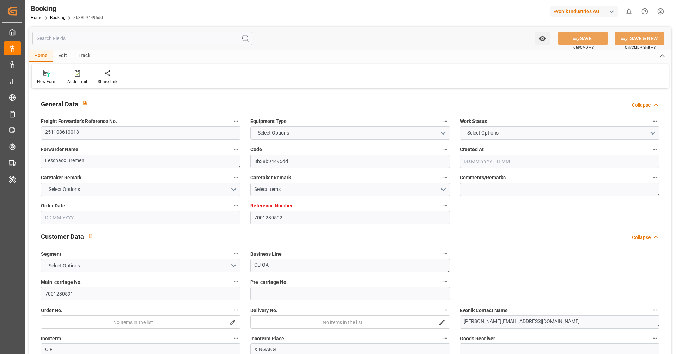
type input "Hapag Lloyd Aktiengesellschaft"
type input "NLRTM"
type input "CNTXG"
type input "MYTPP"
type input "[DATE] 07:06"
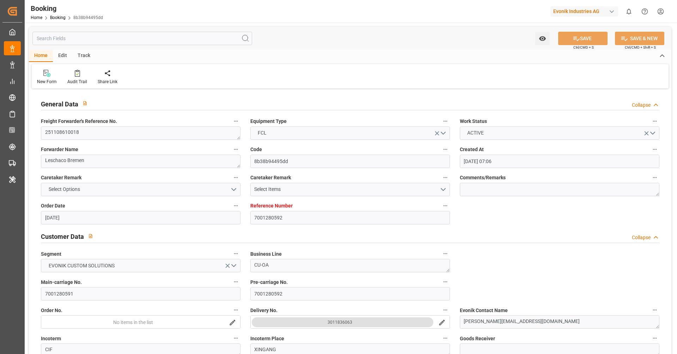
type input "[DATE]"
type input "[DATE] 00:00"
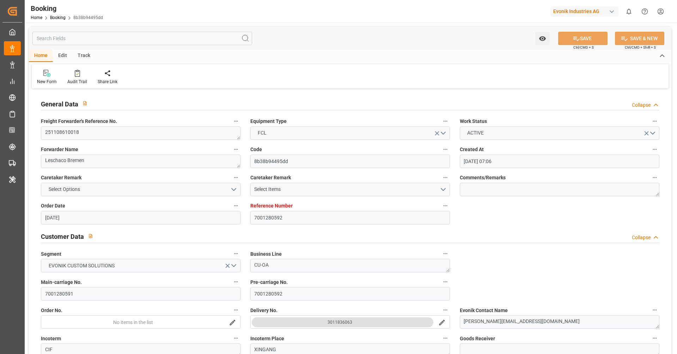
type input "[DATE]"
type input "[DATE] 00:00"
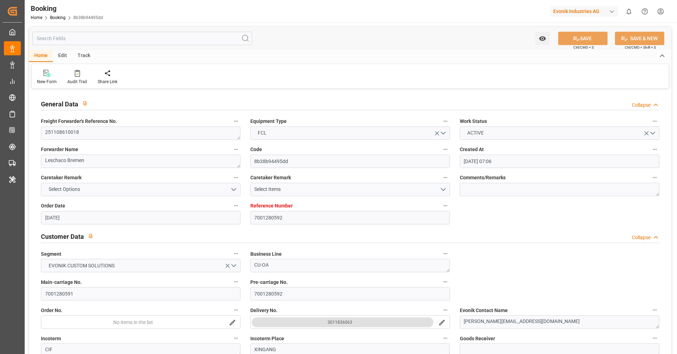
type input "[DATE] 00:00"
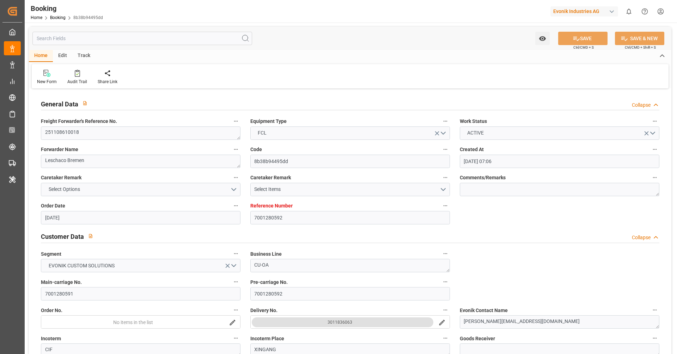
type input "[DATE] 09:12"
type input "7001286372"
type input "9778844"
type input "Hapag [PERSON_NAME]"
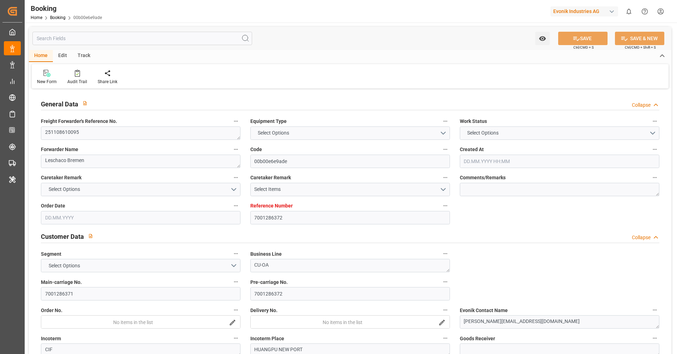
type input "Hapag Lloyd Aktiengesellschaft"
type input "NLRTM"
type input "CNHUA"
type input "CNYTN"
type input "26.09.2025 10:43"
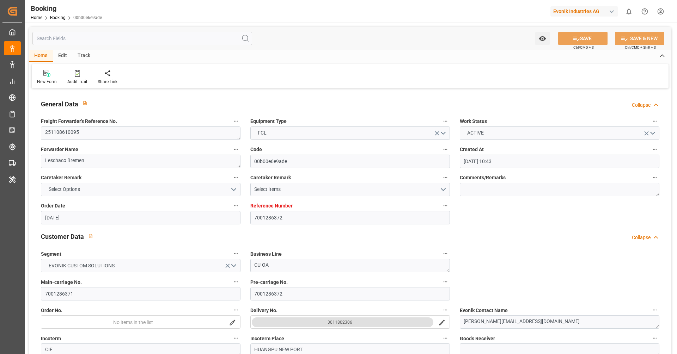
type input "26.09.2025"
type input "07.01.2026"
type input "03.11.2025"
type input "03.11.2025 00:00"
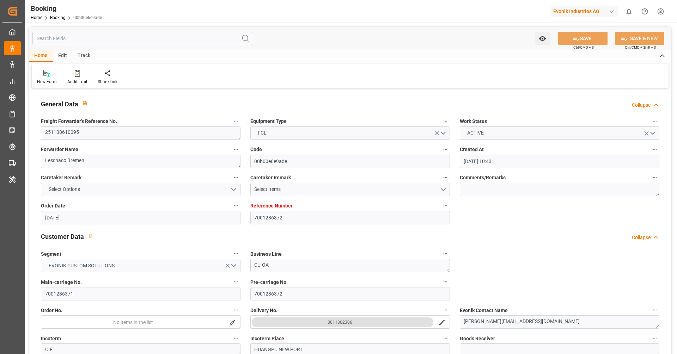
type input "29.09.2025"
type input "10.11.2025 00:00"
type input "02.01.2026 00:00"
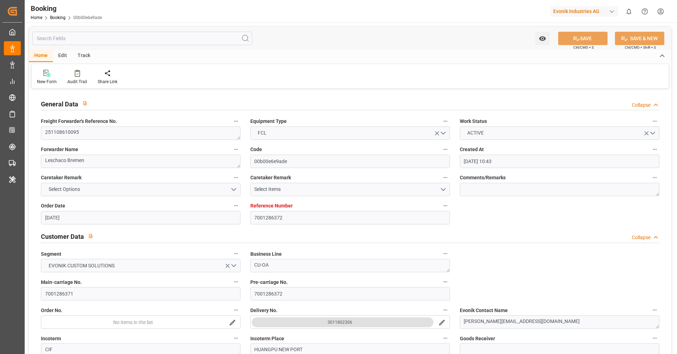
type input "07.01.2026 00:00"
type input "26.12.2025 00:00"
type input "30.12.2025 00:00"
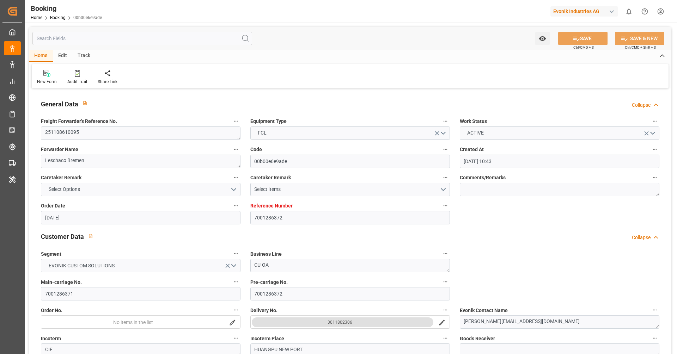
type input "07.10.2025 09:42"
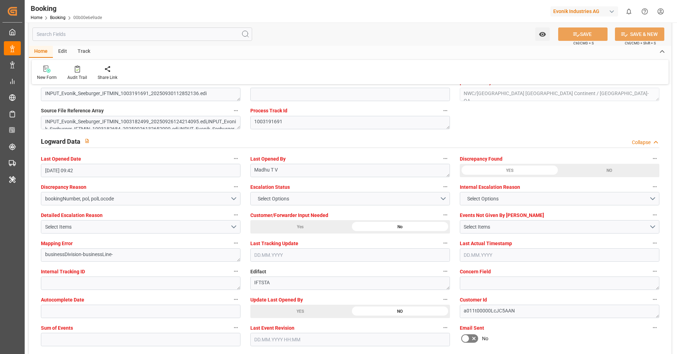
scroll to position [1249, 0]
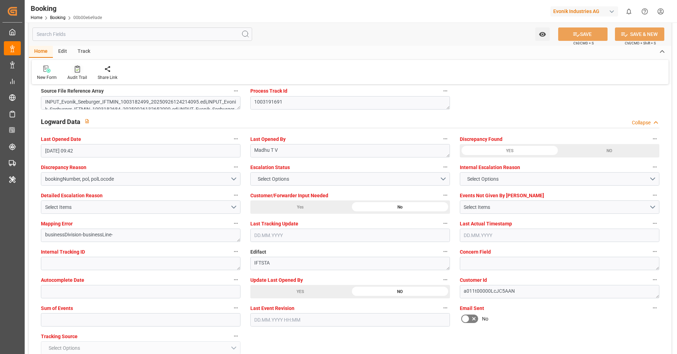
click at [78, 73] on div "Audit Trail" at bounding box center [77, 73] width 30 height 16
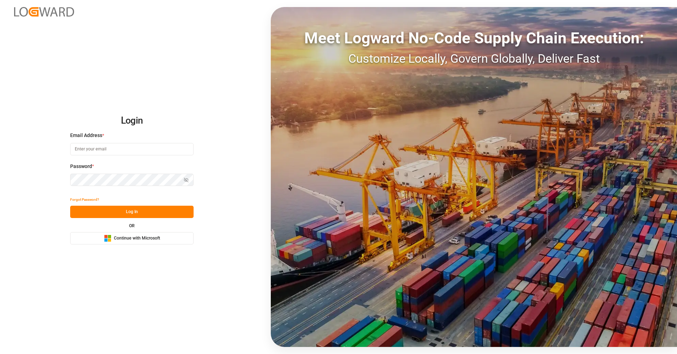
click at [152, 231] on div "OR Microsoft Logo Continue with Microsoft" at bounding box center [131, 234] width 123 height 21
click at [156, 237] on span "Continue with Microsoft" at bounding box center [137, 238] width 46 height 6
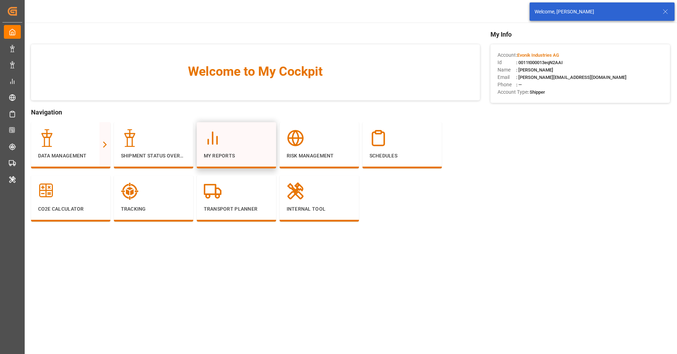
click at [227, 142] on div at bounding box center [236, 138] width 65 height 18
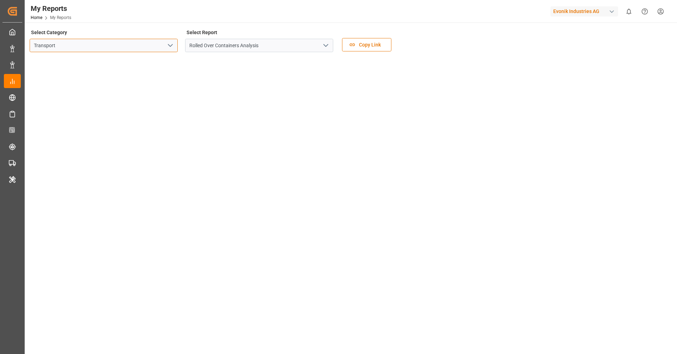
click at [175, 50] on input "Transport" at bounding box center [104, 45] width 148 height 13
click at [170, 45] on icon "open menu" at bounding box center [170, 45] width 8 height 8
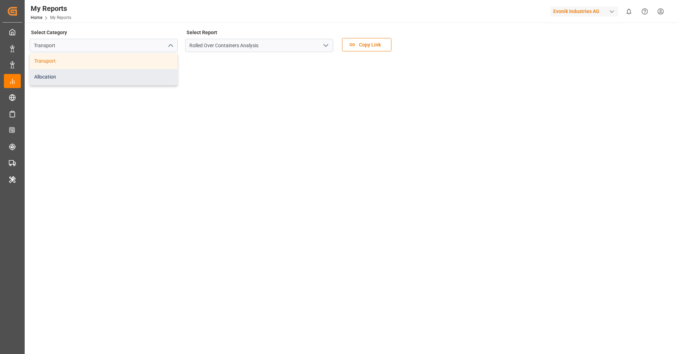
click at [121, 81] on div "Allocation" at bounding box center [103, 77] width 147 height 16
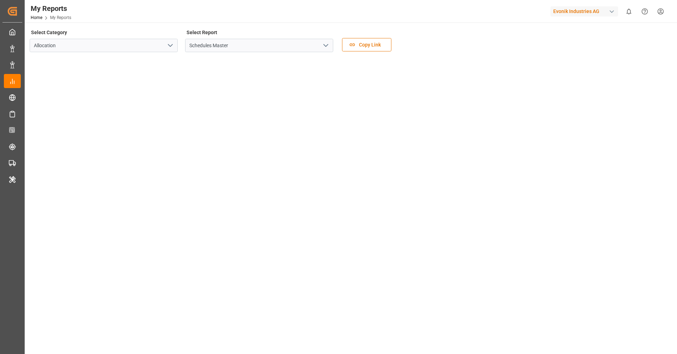
click at [328, 43] on icon "open menu" at bounding box center [325, 45] width 8 height 8
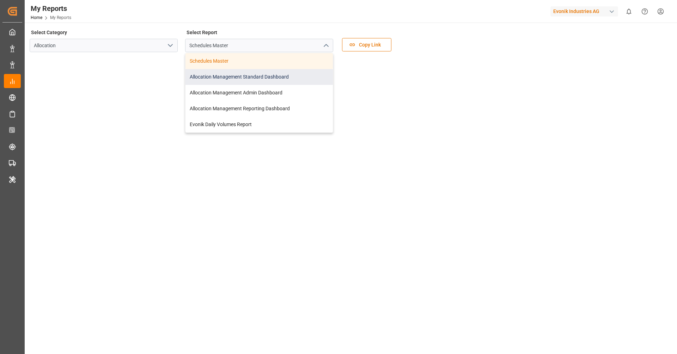
click at [267, 76] on div "Allocation Management Standard Dashboard" at bounding box center [258, 77] width 147 height 16
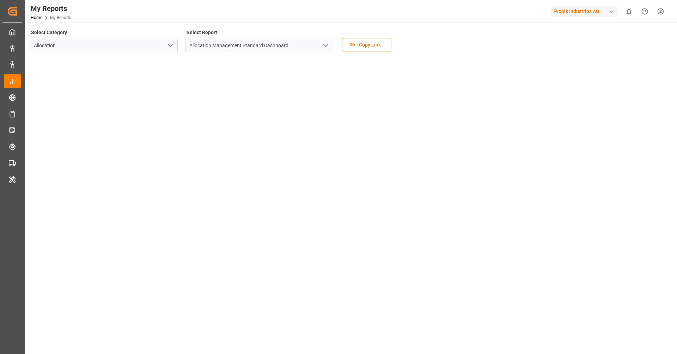
click at [584, 9] on div "Evonik Industries AG" at bounding box center [584, 11] width 68 height 10
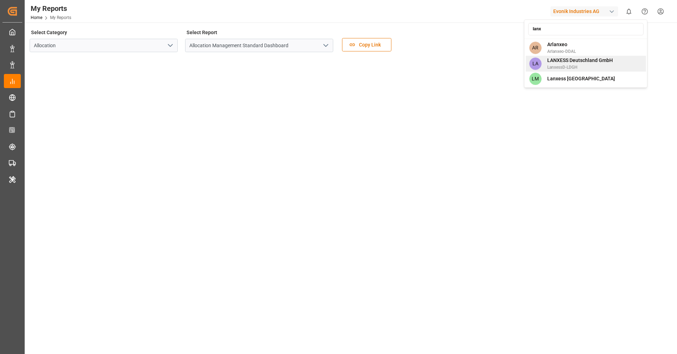
type input "lanx"
click at [587, 59] on span "LANXESS Deutschland GmbH" at bounding box center [580, 60] width 66 height 7
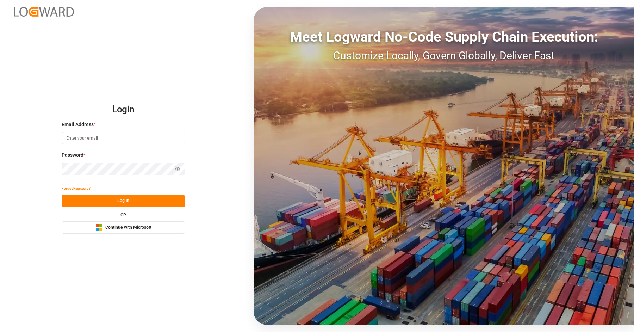
click at [161, 228] on button "Microsoft Logo Continue with Microsoft" at bounding box center [123, 227] width 123 height 12
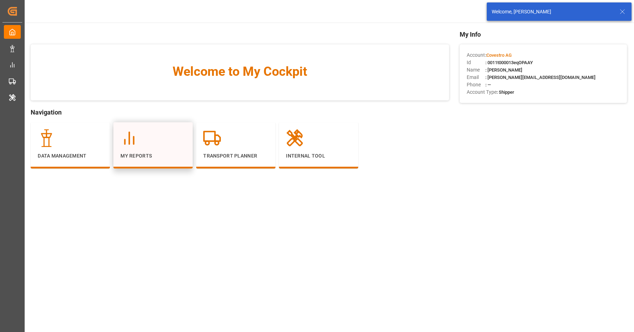
click at [161, 140] on div at bounding box center [153, 138] width 65 height 18
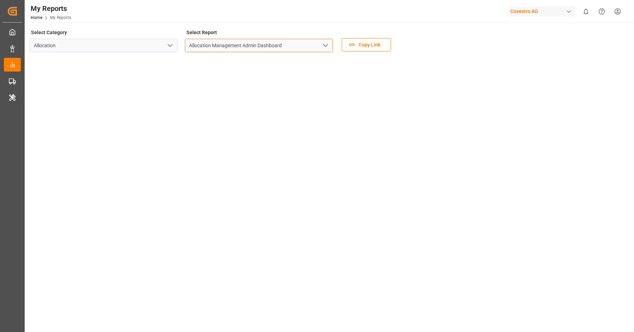
click at [331, 45] on input "Allocation Management Admin Dashboard" at bounding box center [259, 45] width 148 height 13
click at [323, 45] on icon "open menu" at bounding box center [325, 45] width 8 height 8
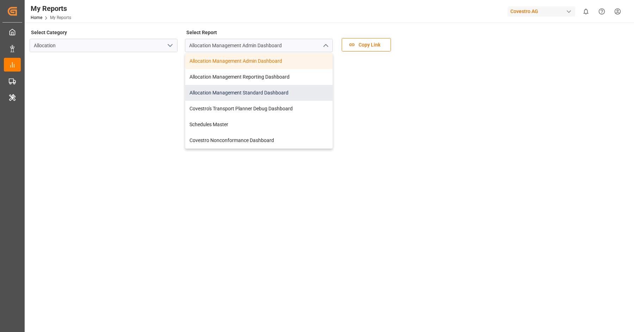
click at [249, 92] on div "Allocation Management Standard Dashboard" at bounding box center [258, 93] width 147 height 16
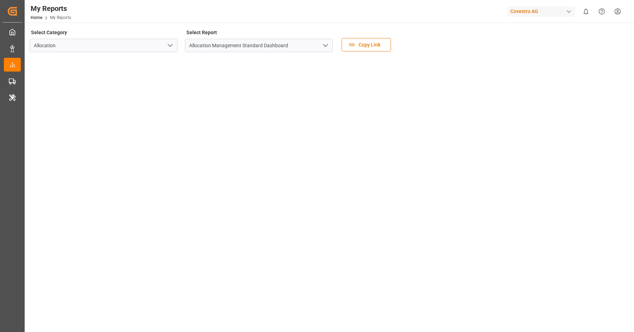
click at [530, 10] on div "Covestro AG" at bounding box center [542, 11] width 68 height 10
type input "evonik i"
click at [530, 53] on span "EvonikIn-6LLN" at bounding box center [528, 51] width 46 height 6
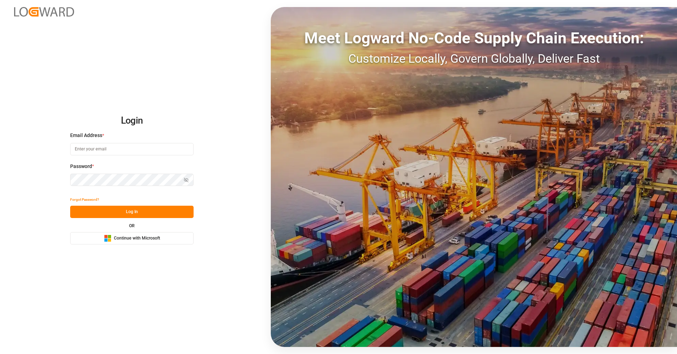
click at [148, 245] on div "Login Email Address * Password * Show password Forgot Password? Log In OR Micro…" at bounding box center [338, 177] width 677 height 354
click at [134, 237] on span "Continue with Microsoft" at bounding box center [137, 238] width 46 height 6
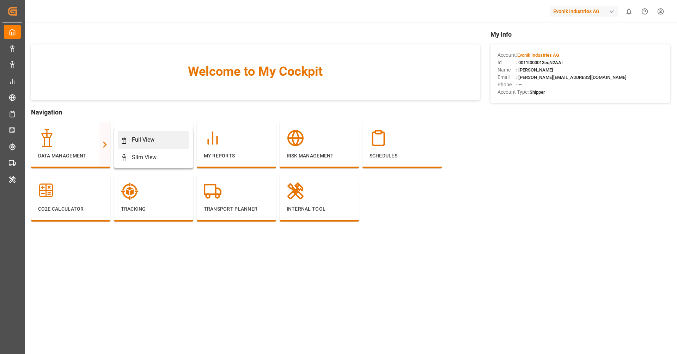
click at [137, 137] on div "Full View" at bounding box center [143, 140] width 23 height 8
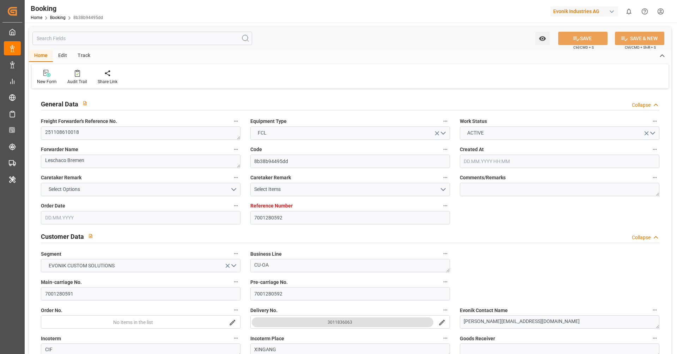
type input "7001280592"
type input "9619983"
type input "Hapag [PERSON_NAME]"
type input "Hapag Lloyd Aktiengesellschaft"
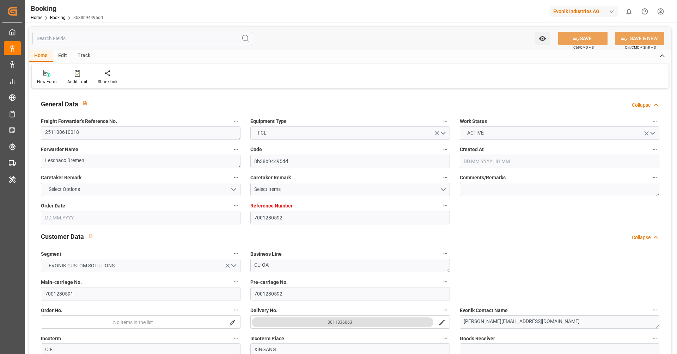
type input "NLRTM"
type input "CNTXG"
type input "MYTPP"
type input "[DATE] 07:06"
type input "[DATE]"
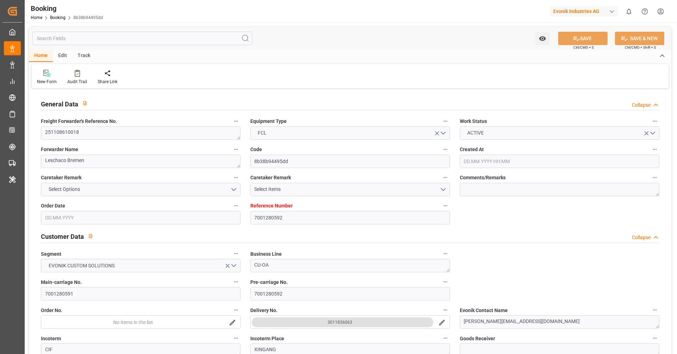
type input "[DATE]"
type input "[DATE] 00:00"
type input "[DATE]"
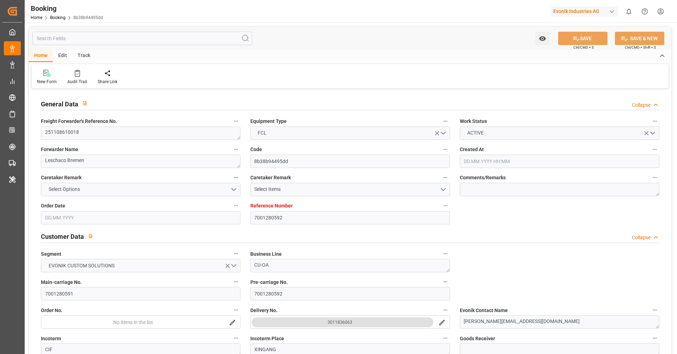
type input "[DATE]"
type input "[DATE] 00:00"
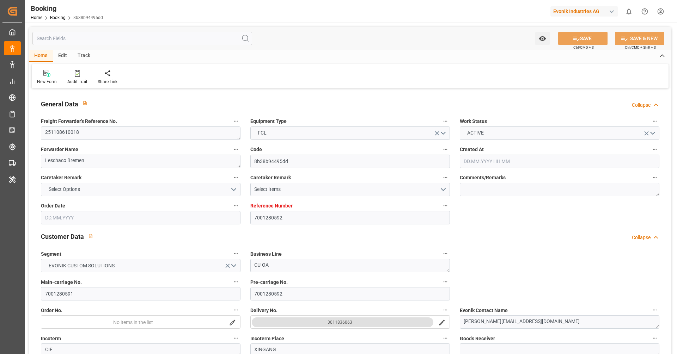
type input "[DATE] 00:00"
type input "[DATE] 09:12"
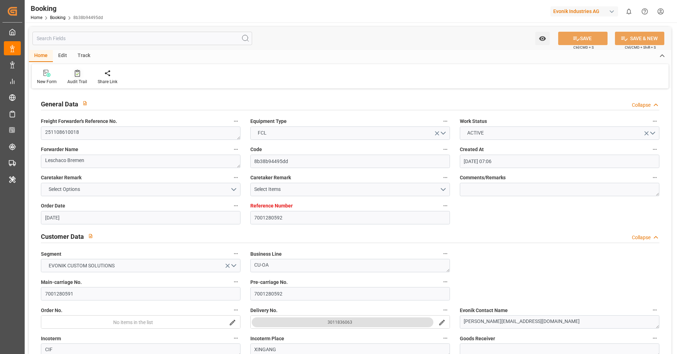
click at [75, 79] on div "Audit Trail" at bounding box center [77, 82] width 20 height 6
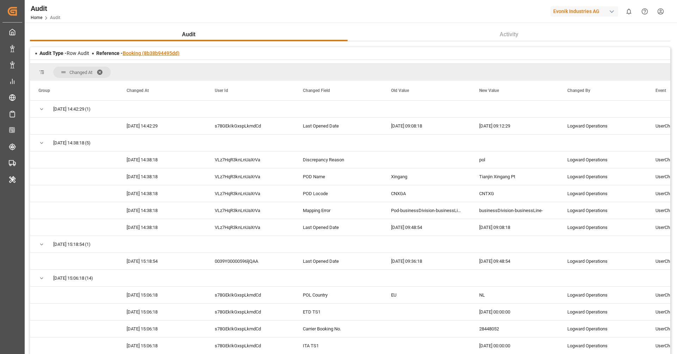
click at [159, 54] on link "Booking (8b38b94495dd)" at bounding box center [151, 53] width 57 height 6
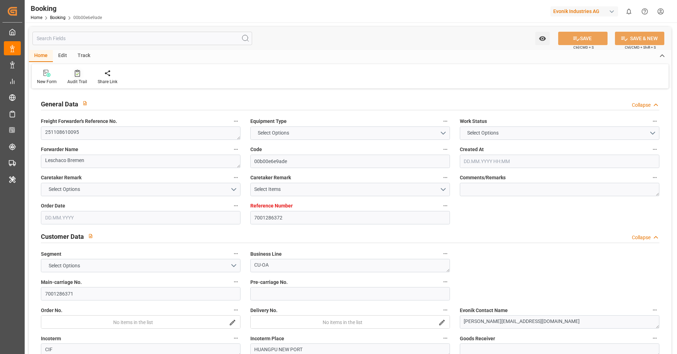
type input "7001286372"
type input "9778844"
type input "Hapag [PERSON_NAME]"
type input "Hapag Lloyd Aktiengesellschaft"
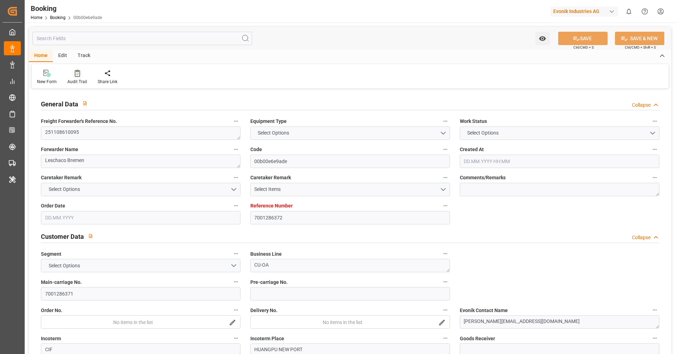
type input "NLRTM"
type input "CNHUA"
type input "CNYTN"
type input "26.09.2025 10:43"
type input "[DATE]"
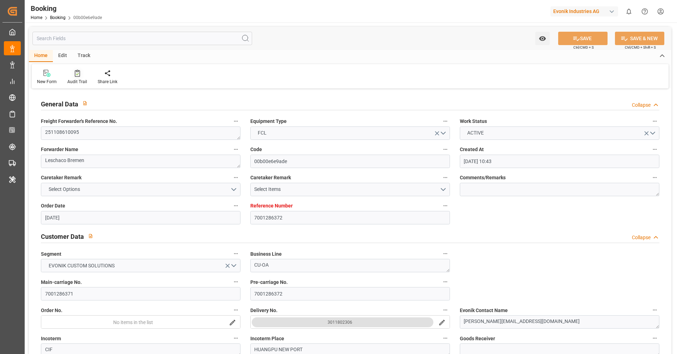
type input "07.01.2026"
type input "03.11.2025"
type input "[DATE] 00:00"
type input "29.09.2025"
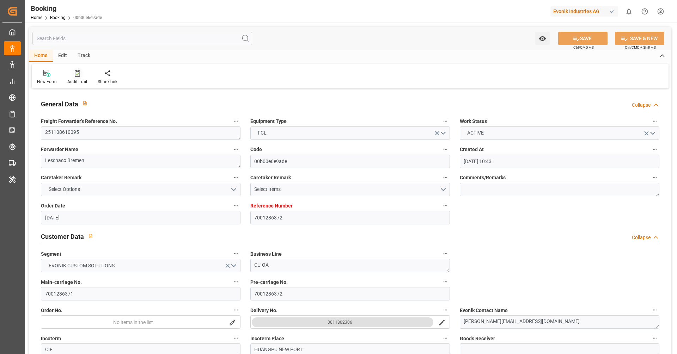
type input "29.09.2025"
type input "10.11.2025 00:00"
type input "02.01.2026 00:00"
type input "07.01.2026 00:00"
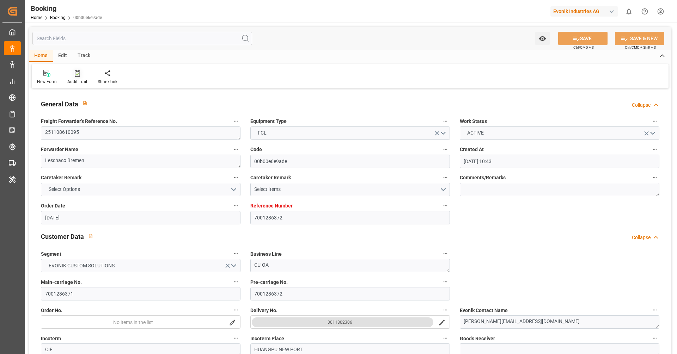
type input "[DATE] 00:00"
type input "30.12.2025 00:00"
type input "07.10.2025 09:42"
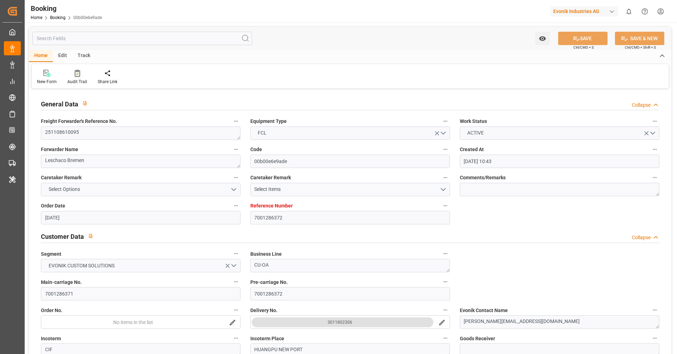
click at [78, 79] on div "Audit Trail" at bounding box center [77, 82] width 20 height 6
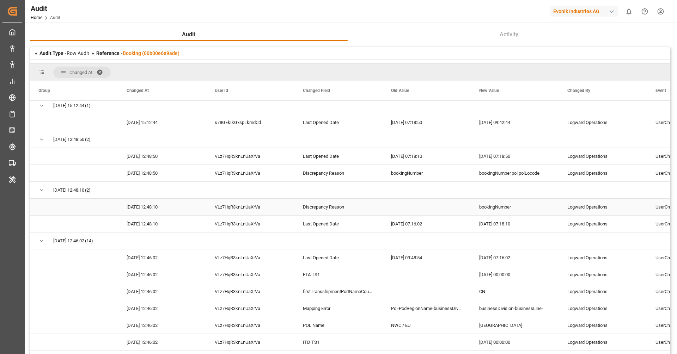
scroll to position [0, 0]
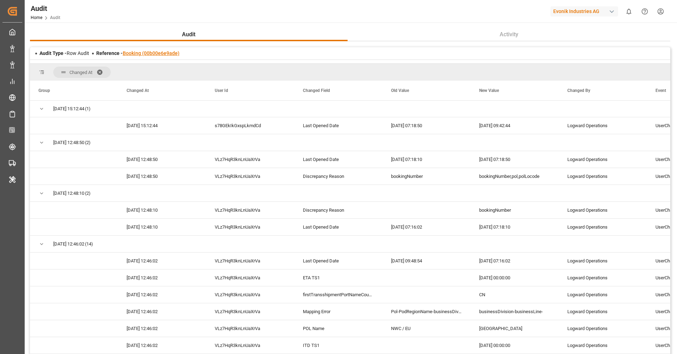
click at [169, 55] on link "Booking (00b00e6e9ade)" at bounding box center [151, 53] width 57 height 6
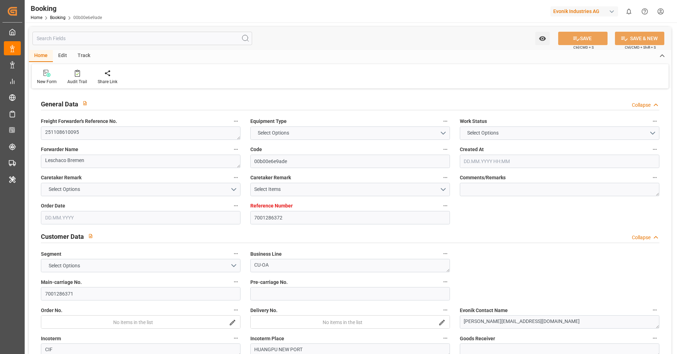
type input "7001286372"
type input "9778844"
type input "Hapag [PERSON_NAME]"
type input "Hapag Lloyd Aktiengesellschaft"
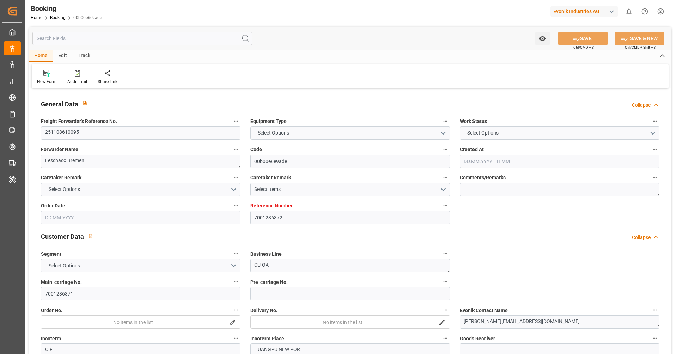
type input "NLRTM"
type input "CNHUA"
type input "CNYTN"
type input "26.09.2025 10:43"
type input "[DATE]"
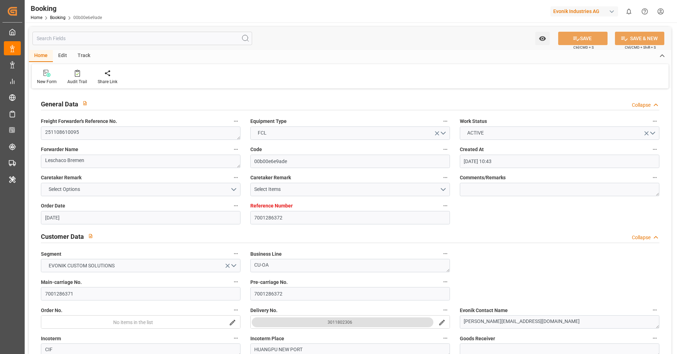
type input "07.01.2026"
type input "03.11.2025"
type input "[DATE] 00:00"
type input "29.09.2025"
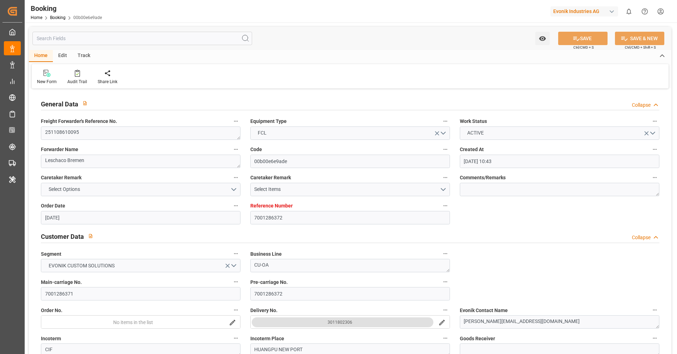
type input "29.09.2025"
type input "10.11.2025 00:00"
type input "02.01.2026 00:00"
type input "07.01.2026 00:00"
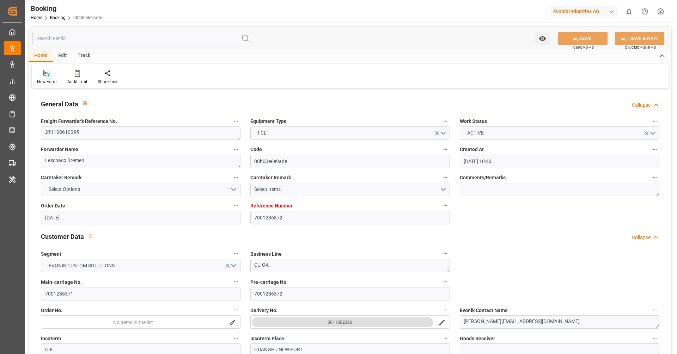
type input "[DATE] 00:00"
type input "30.12.2025 00:00"
type input "07.10.2025 09:42"
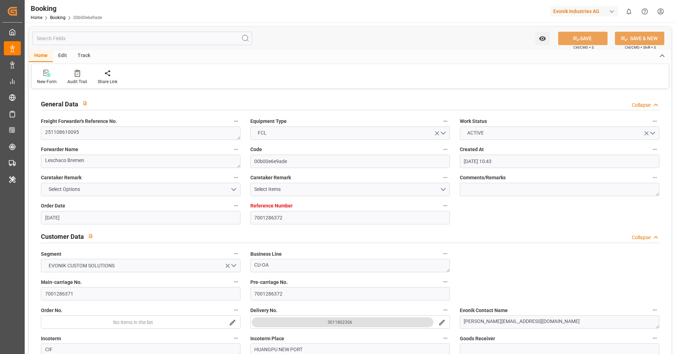
click at [78, 80] on div "Audit Trail" at bounding box center [77, 82] width 20 height 6
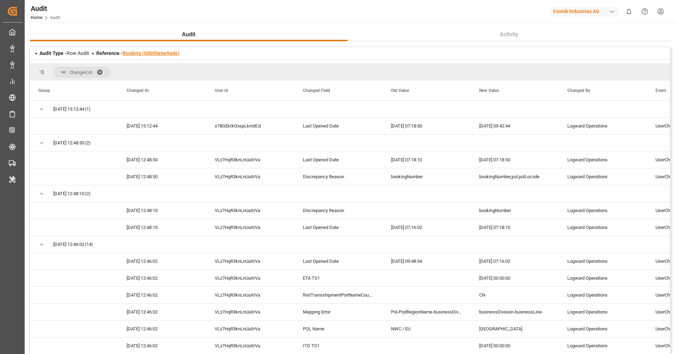
click at [140, 51] on link "Booking (00b00e6e9ade)" at bounding box center [151, 53] width 57 height 6
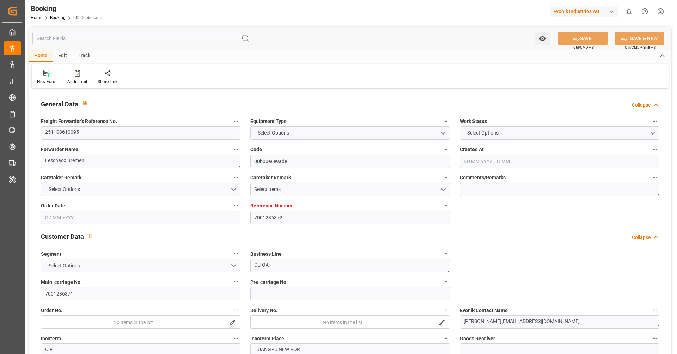
type input "7001286372"
type input "9778844"
type input "Hapag [PERSON_NAME]"
type input "Hapag Lloyd Aktiengesellschaft"
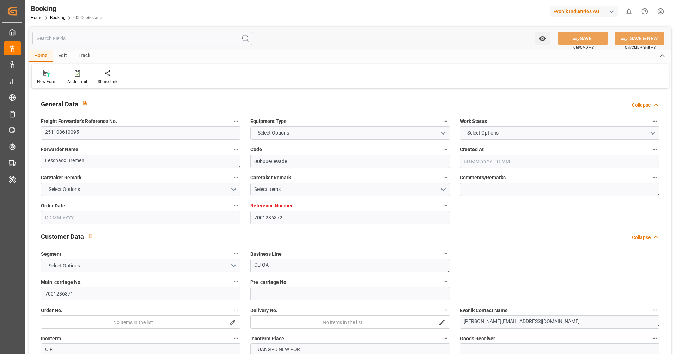
type input "NLRTM"
type input "CNHUA"
type input "CNYTN"
type input "26.09.2025 10:43"
type input "[DATE]"
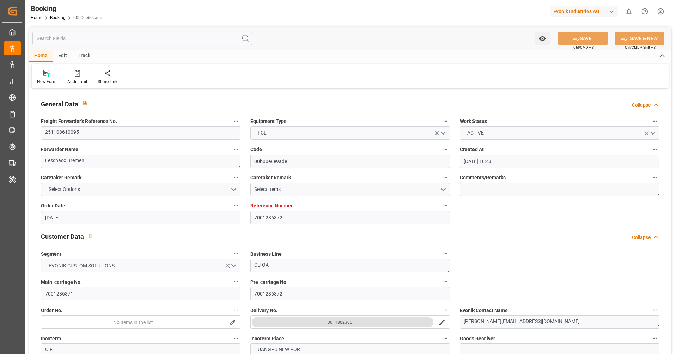
type input "07.01.2026"
type input "03.11.2025"
type input "[DATE] 00:00"
type input "29.09.2025"
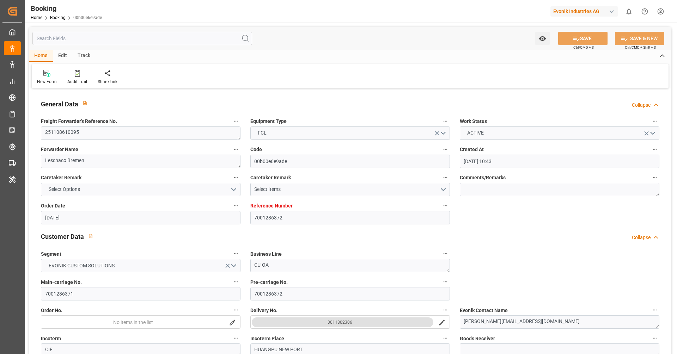
type input "29.09.2025"
type input "10.11.2025 00:00"
type input "02.01.2026 00:00"
type input "07.01.2026 00:00"
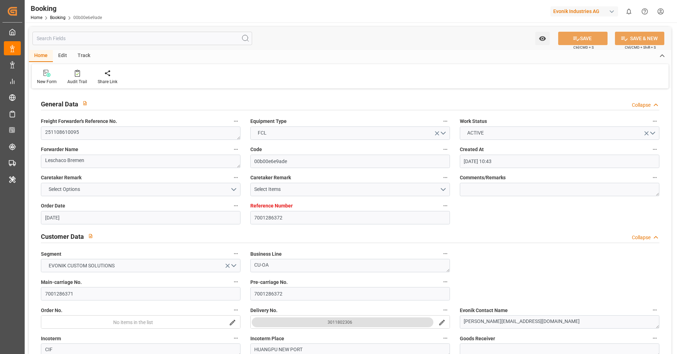
type input "[DATE] 00:00"
type input "30.12.2025 00:00"
type input "07.10.2025 09:42"
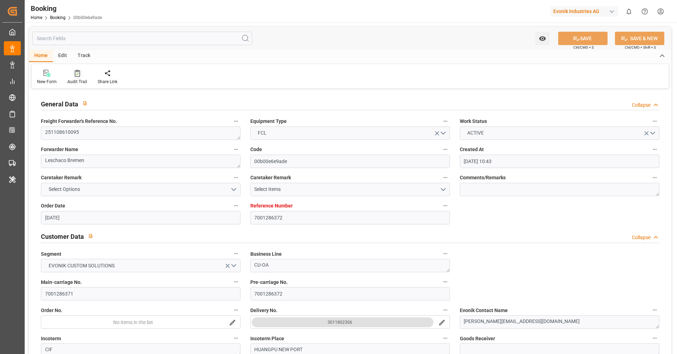
click at [78, 72] on icon at bounding box center [77, 73] width 5 height 7
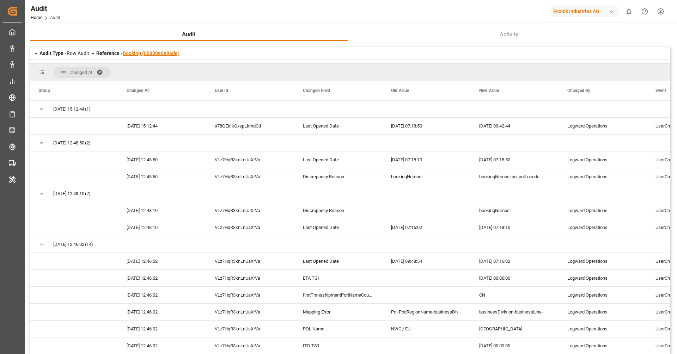
click at [148, 55] on link "Booking (00b00e6e9ade)" at bounding box center [151, 53] width 57 height 6
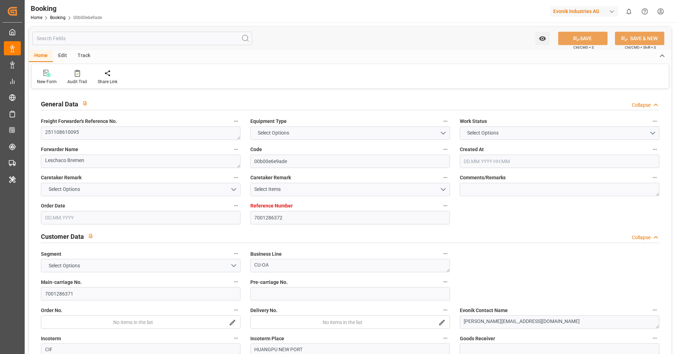
type input "7001286372"
type input "9778844"
type input "Hapag [PERSON_NAME]"
type input "Hapag Lloyd Aktiengesellschaft"
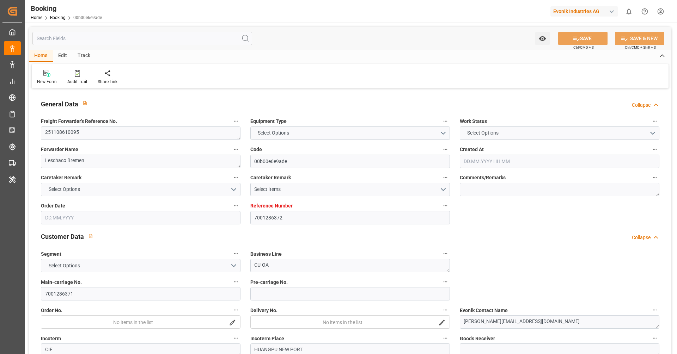
type input "NLRTM"
type input "CNHUA"
type input "CNYTN"
type input "26.09.2025 10:43"
type input "[DATE]"
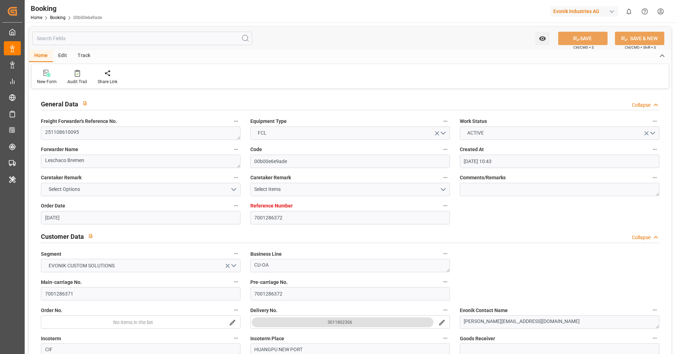
type input "07.01.2026"
type input "03.11.2025"
type input "[DATE] 00:00"
type input "29.09.2025"
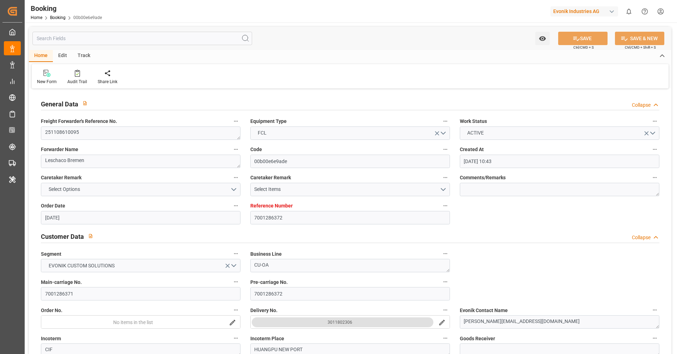
type input "29.09.2025"
type input "10.11.2025 00:00"
type input "02.01.2026 00:00"
type input "07.01.2026 00:00"
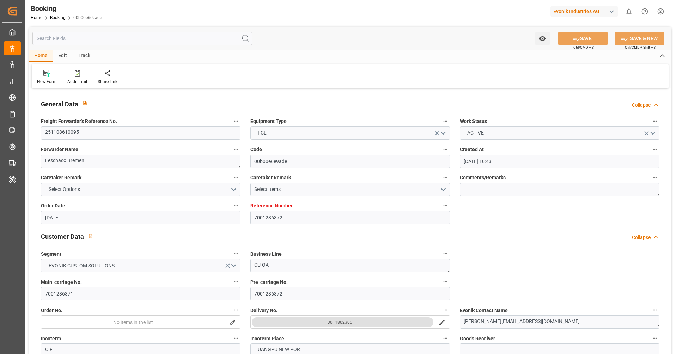
type input "[DATE] 00:00"
type input "30.12.2025 00:00"
type input "07.10.2025 09:42"
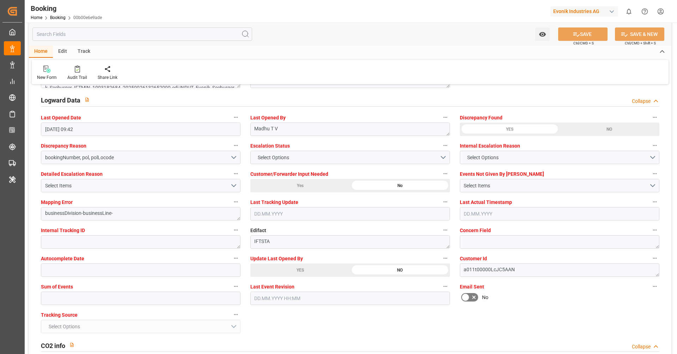
scroll to position [1254, 0]
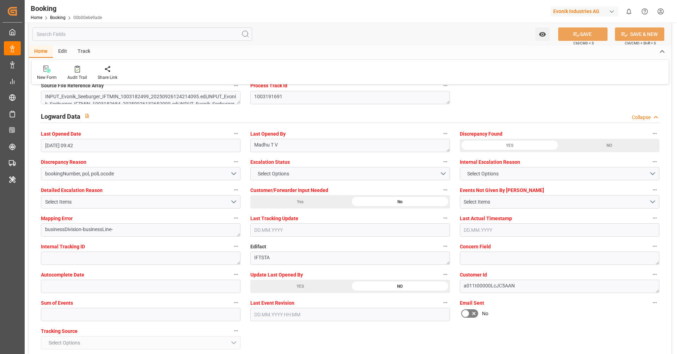
click at [511, 143] on div "YES" at bounding box center [509, 145] width 100 height 13
click at [73, 75] on div "Audit Trail" at bounding box center [77, 77] width 20 height 6
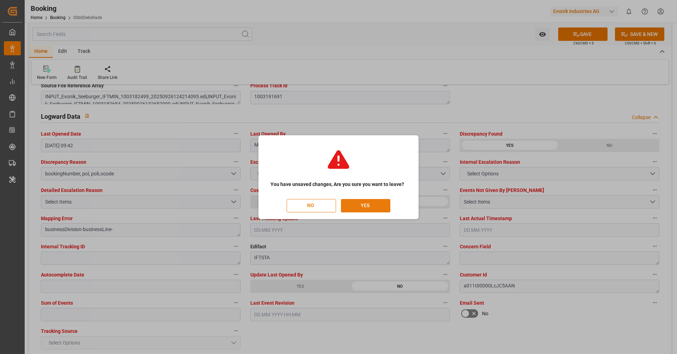
click at [359, 202] on button "YES" at bounding box center [365, 205] width 49 height 13
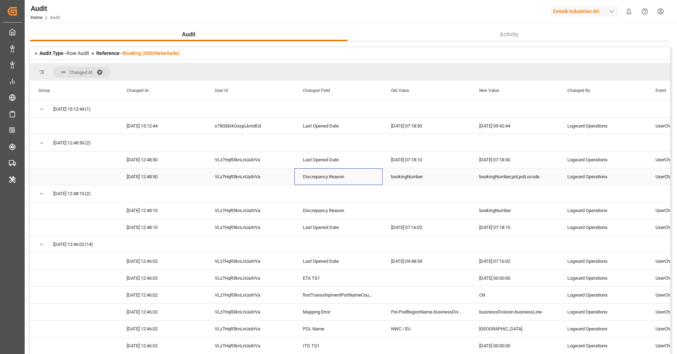
click at [363, 178] on div "Discrepancy Reason" at bounding box center [338, 176] width 88 height 17
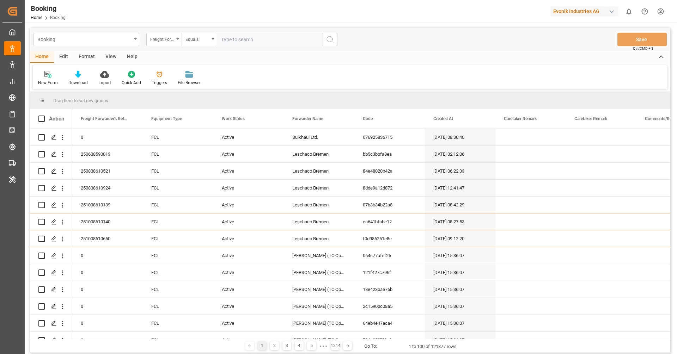
click at [575, 15] on div "Evonik Industries AG" at bounding box center [584, 11] width 68 height 10
type input "compo"
click at [609, 47] on div "[PERSON_NAME] Expert" at bounding box center [585, 47] width 120 height 14
